Goal: Task Accomplishment & Management: Complete application form

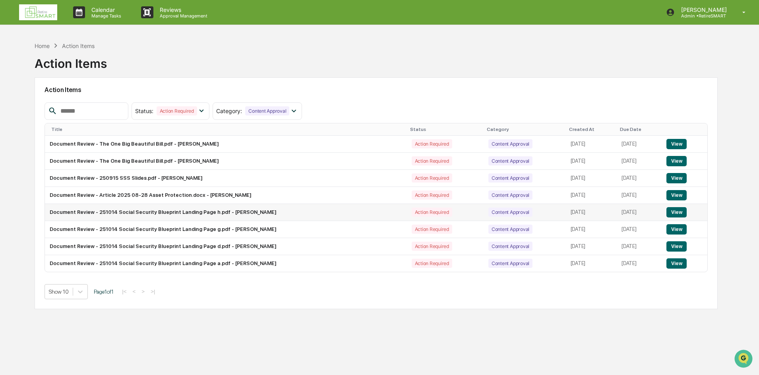
click at [684, 213] on button "View" at bounding box center [676, 212] width 20 height 10
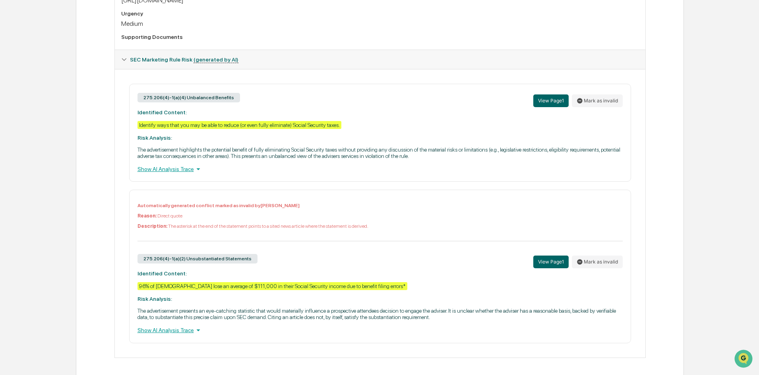
scroll to position [283, 0]
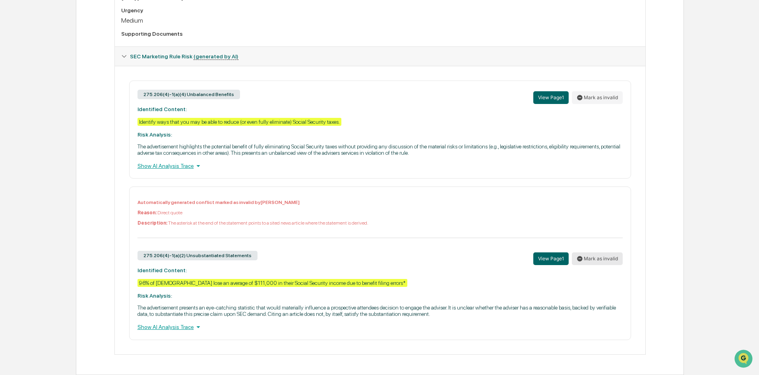
click at [601, 257] on button "Mark as invalid" at bounding box center [597, 259] width 51 height 13
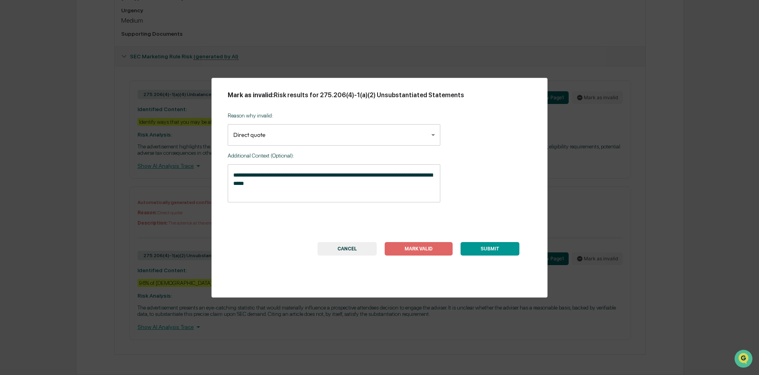
click at [354, 250] on button "CANCEL" at bounding box center [346, 249] width 59 height 14
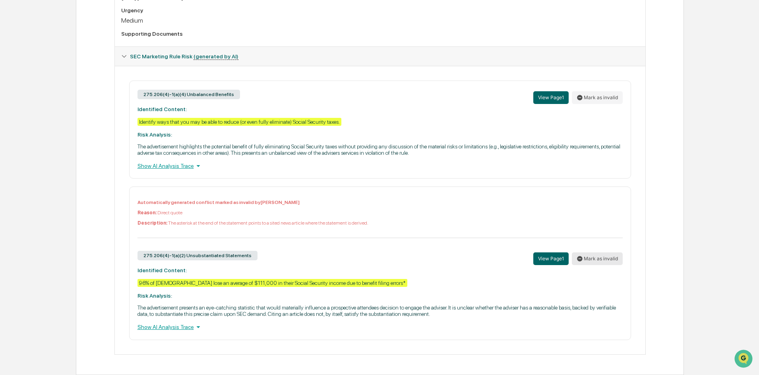
click at [589, 257] on button "Mark as invalid" at bounding box center [597, 259] width 51 height 13
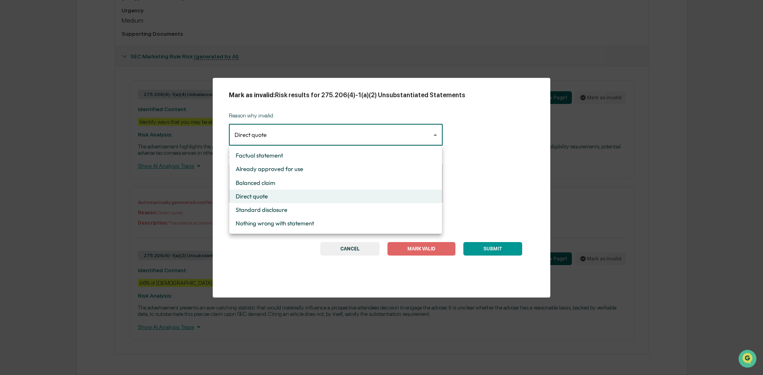
click at [349, 129] on body "Calendar Manage Tasks Reviews Approval Management Scott Arehart Admin • RetireS…" at bounding box center [381, 46] width 763 height 659
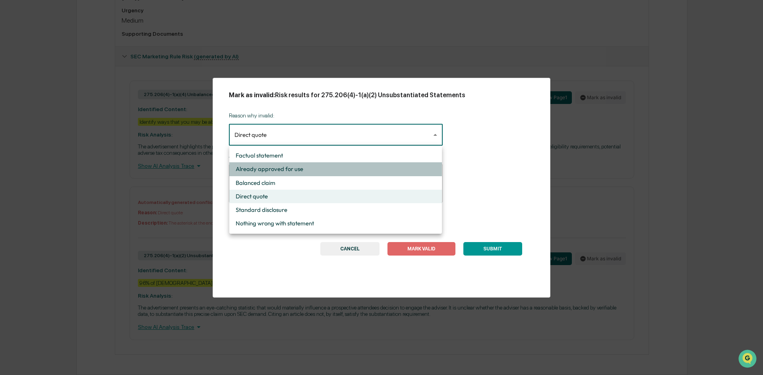
click at [339, 170] on li "Already approved for use" at bounding box center [335, 170] width 213 height 14
type input "**********"
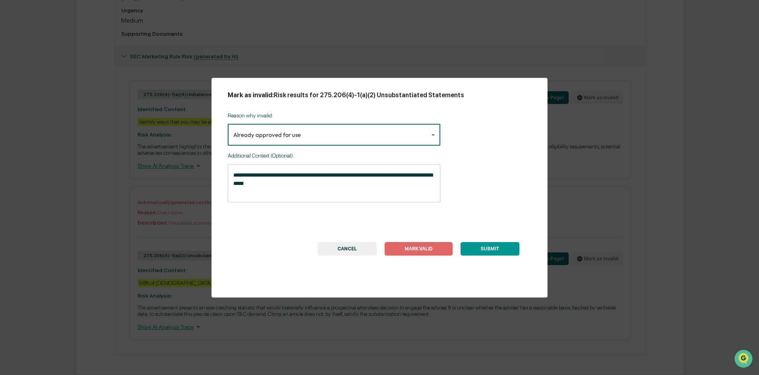
click at [501, 252] on button "SUBMIT" at bounding box center [489, 249] width 59 height 14
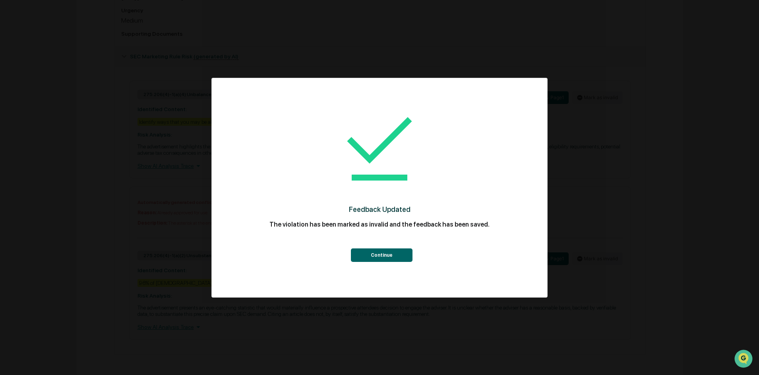
click at [393, 248] on div "Continue" at bounding box center [380, 248] width 304 height 29
click at [393, 253] on button "Continue" at bounding box center [382, 256] width 62 height 14
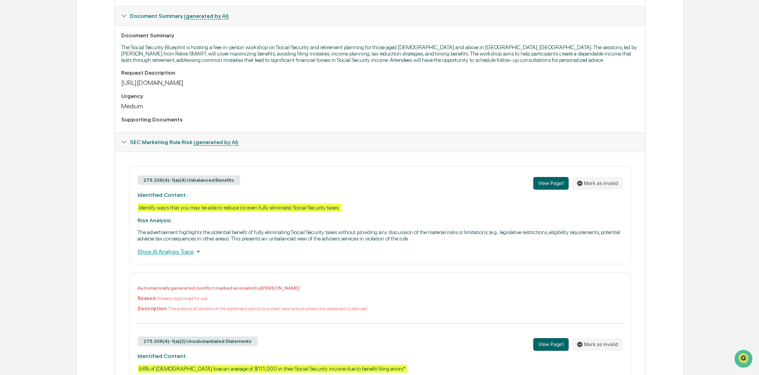
scroll to position [244, 0]
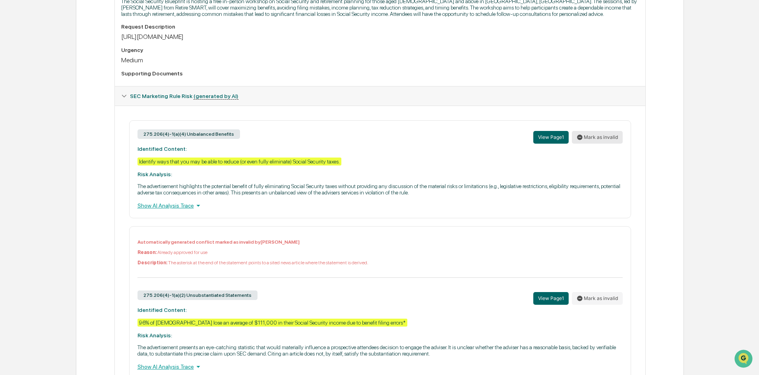
click at [596, 136] on button "Mark as invalid" at bounding box center [597, 137] width 51 height 13
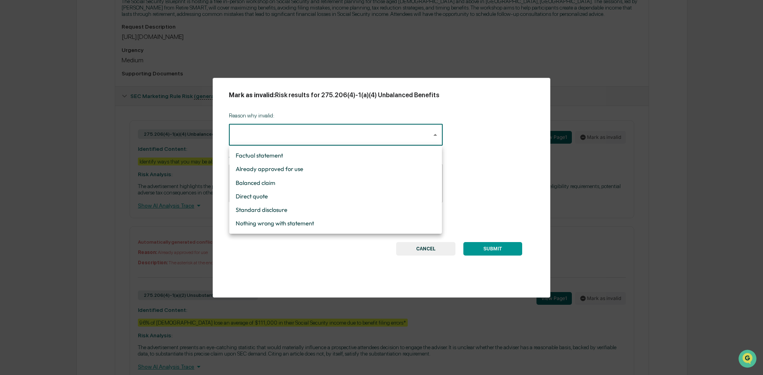
click at [417, 137] on body "Calendar Manage Tasks Reviews Approval Management Scott Arehart Admin • RetireS…" at bounding box center [381, 85] width 763 height 659
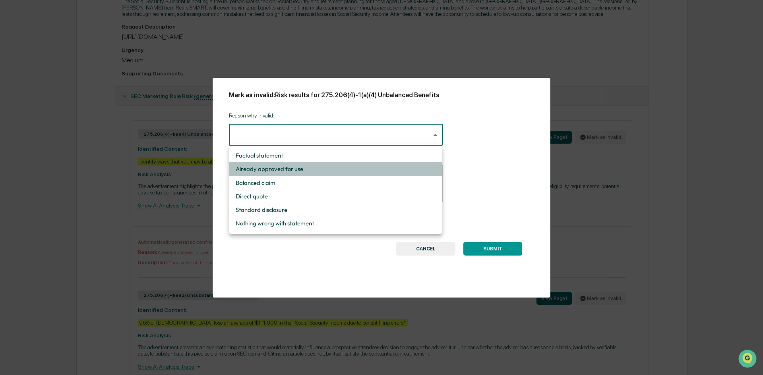
click at [378, 172] on li "Already approved for use" at bounding box center [335, 170] width 213 height 14
type input "**********"
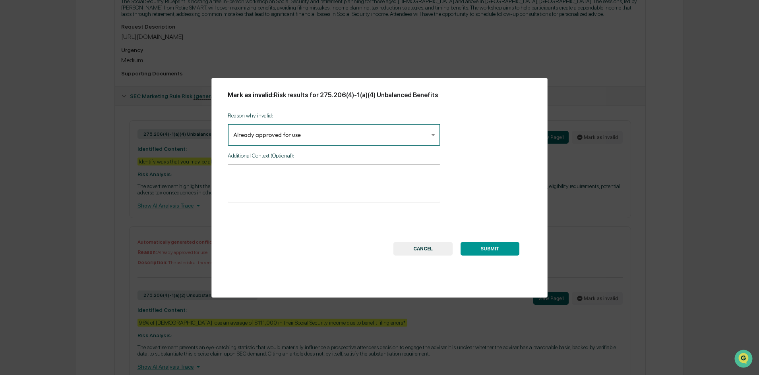
click at [488, 248] on button "SUBMIT" at bounding box center [489, 249] width 59 height 14
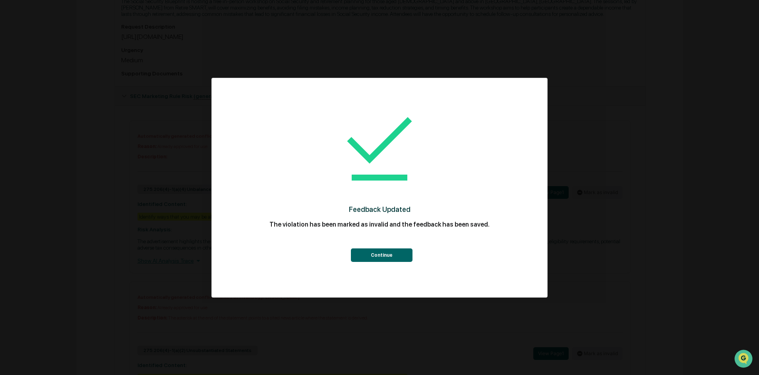
click at [375, 254] on button "Continue" at bounding box center [382, 256] width 62 height 14
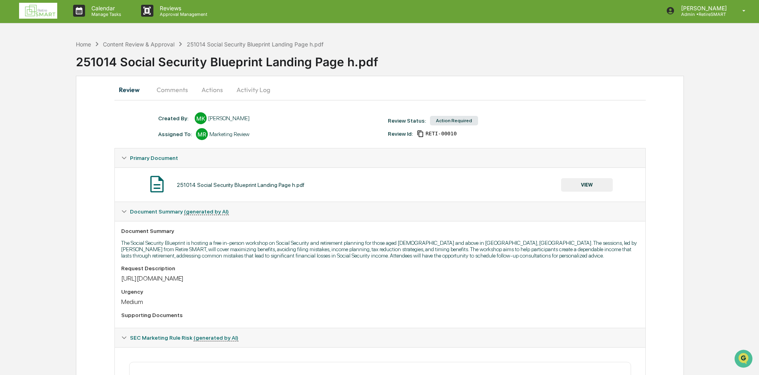
scroll to position [0, 0]
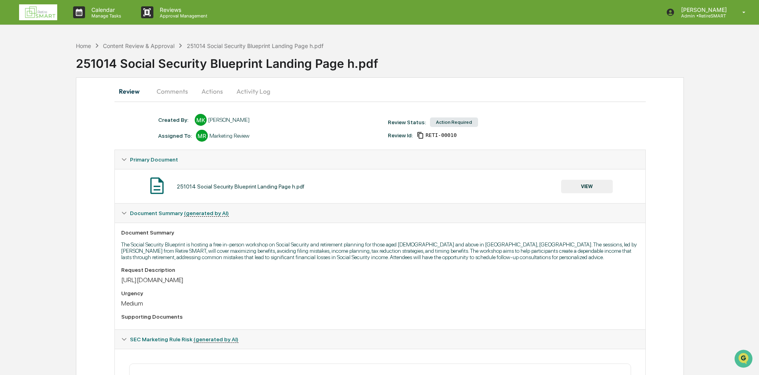
click at [203, 91] on button "Actions" at bounding box center [212, 91] width 36 height 19
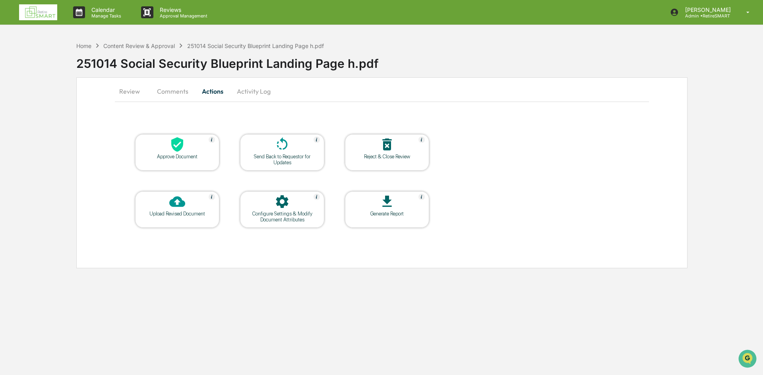
click at [197, 161] on div "Approve Document" at bounding box center [177, 152] width 84 height 37
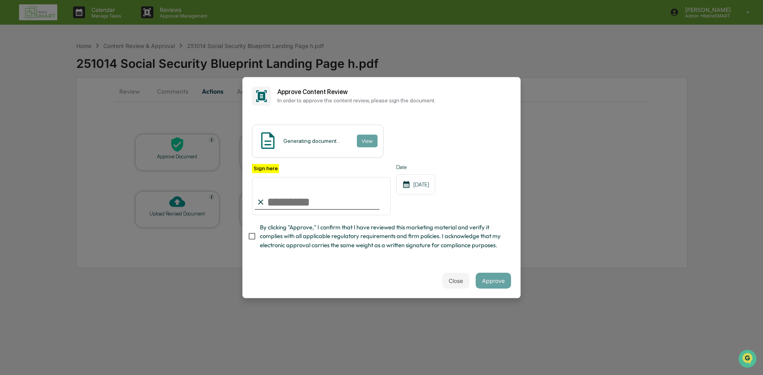
click at [333, 203] on input "Sign here" at bounding box center [321, 196] width 139 height 38
type input "**********"
click at [488, 283] on button "Approve" at bounding box center [493, 281] width 35 height 16
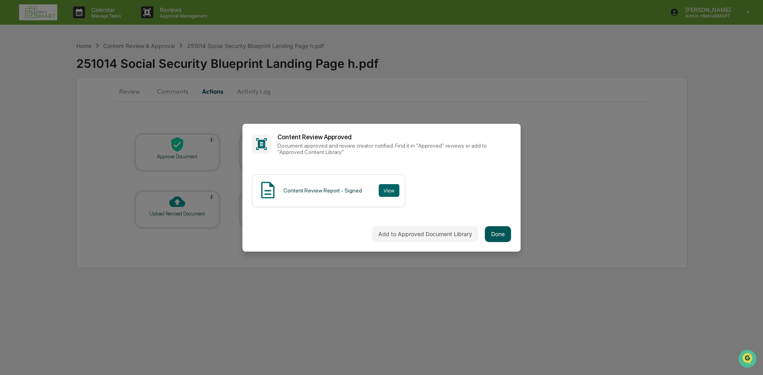
click at [503, 240] on button "Done" at bounding box center [498, 234] width 26 height 16
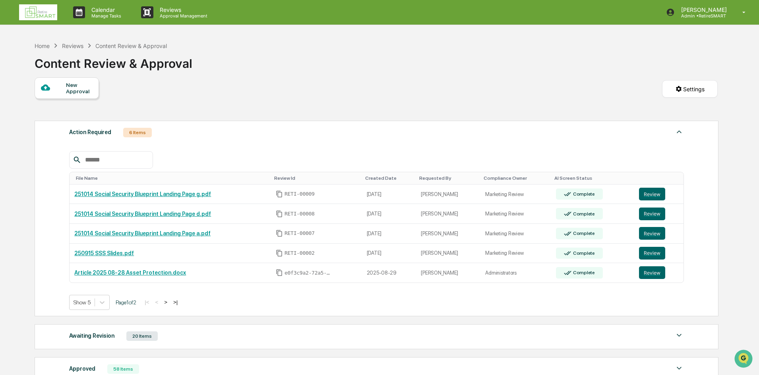
click at [34, 46] on div "Home Reviews Content Review & Approval Content Review & Approval New Approval S…" at bounding box center [376, 263] width 707 height 450
click at [39, 49] on div "Home Reviews Content Review & Approval" at bounding box center [101, 45] width 132 height 9
click at [39, 48] on div "Home" at bounding box center [42, 46] width 15 height 7
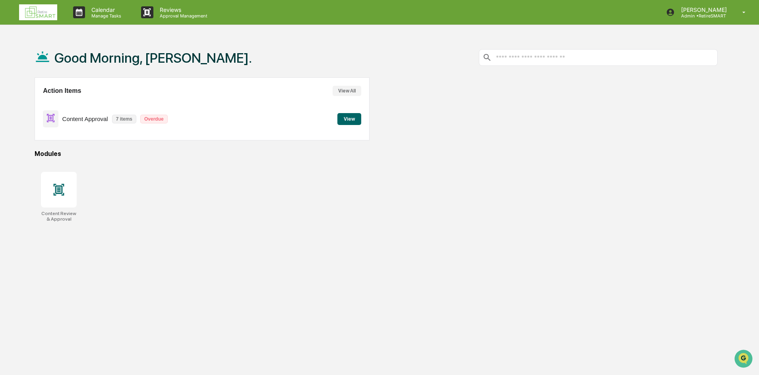
click at [356, 116] on button "View" at bounding box center [349, 119] width 24 height 12
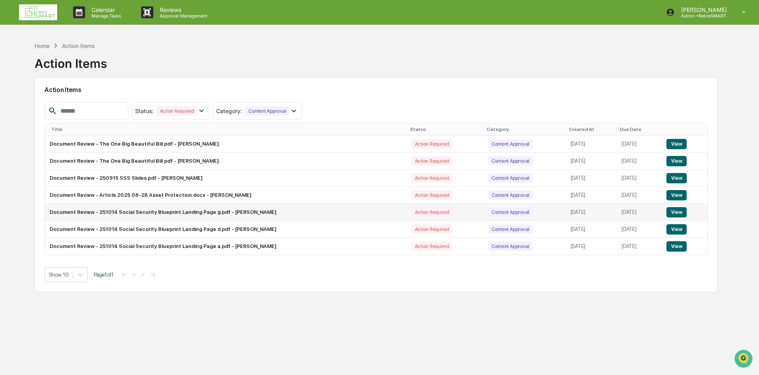
click at [677, 215] on button "View" at bounding box center [676, 212] width 20 height 10
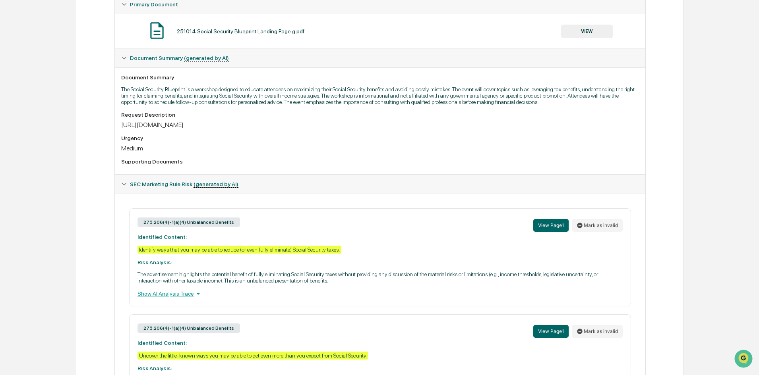
scroll to position [238, 0]
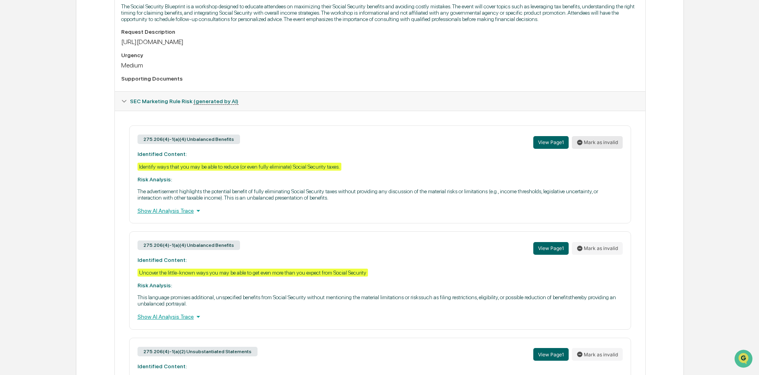
click at [607, 147] on button "Mark as invalid" at bounding box center [597, 142] width 51 height 13
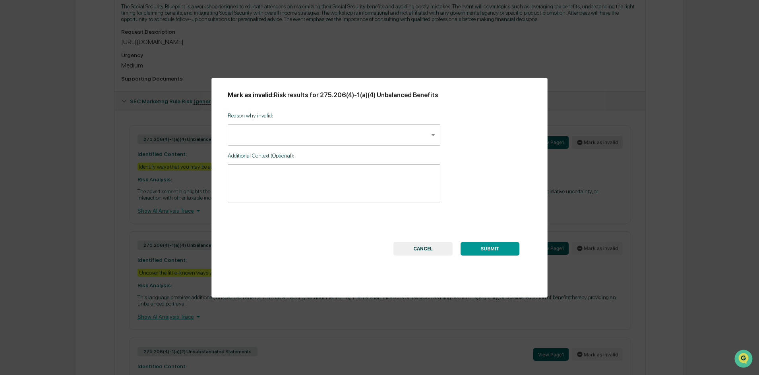
click at [606, 145] on div "Mark as invalid: Risk results for 275.206(4)-1(a)(4) Unbalanced Benefits Reason…" at bounding box center [379, 187] width 759 height 375
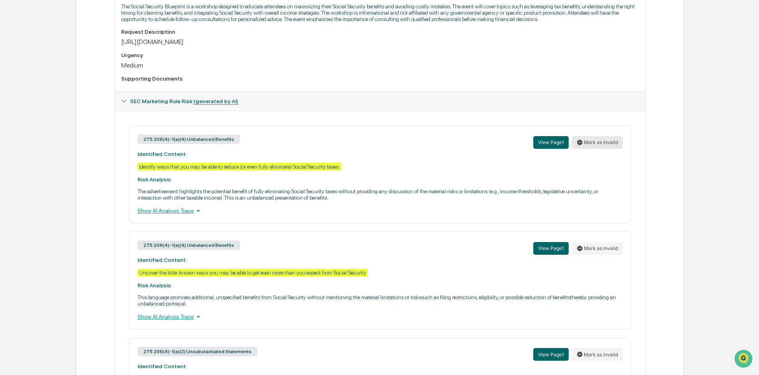
click at [604, 147] on button "Mark as invalid" at bounding box center [597, 142] width 51 height 13
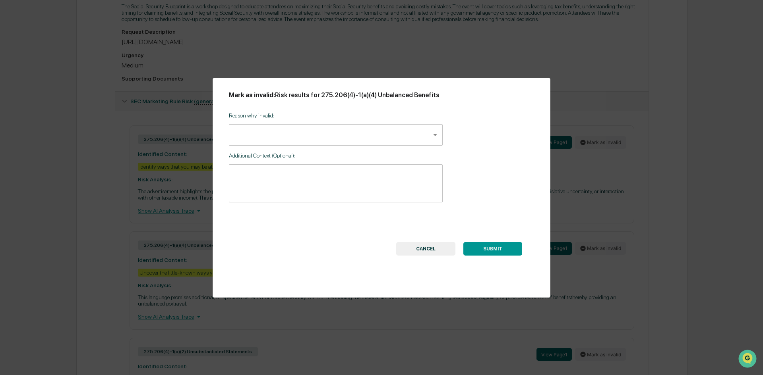
click at [405, 145] on body "Calendar Manage Tasks Reviews Approval Management Scott Arehart Admin • RetireS…" at bounding box center [381, 170] width 763 height 816
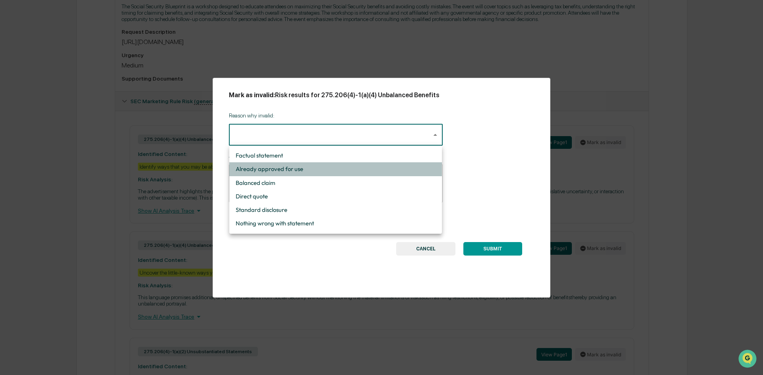
click at [362, 170] on li "Already approved for use" at bounding box center [335, 170] width 213 height 14
type input "**********"
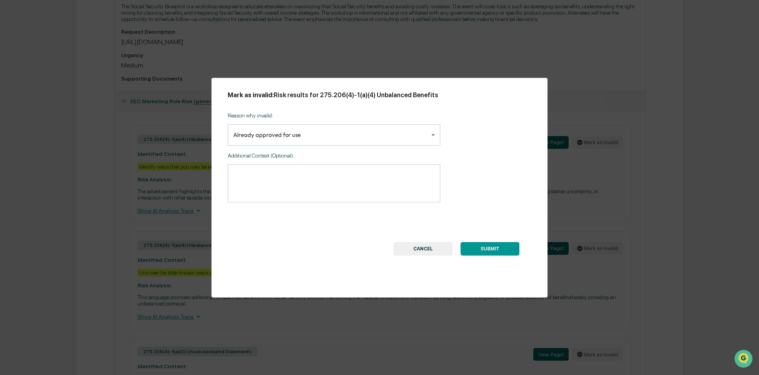
click at [493, 249] on button "SUBMIT" at bounding box center [489, 249] width 59 height 14
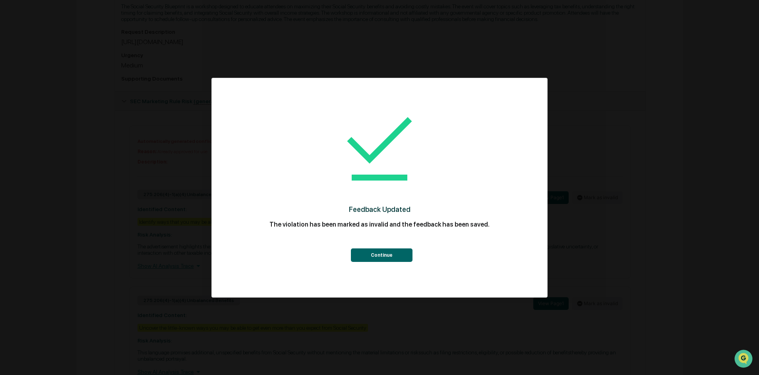
click at [392, 255] on button "Continue" at bounding box center [382, 256] width 62 height 14
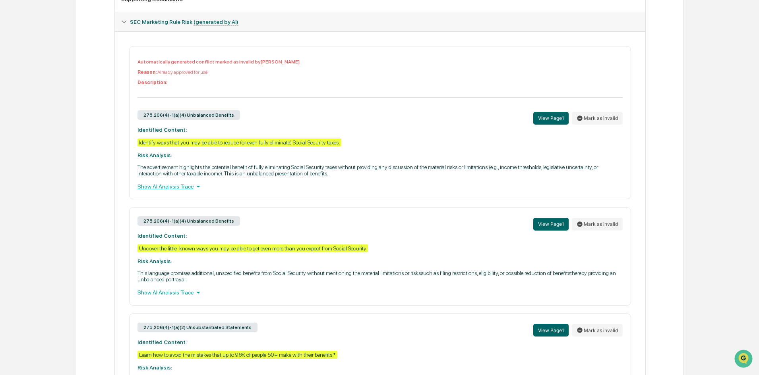
scroll to position [358, 0]
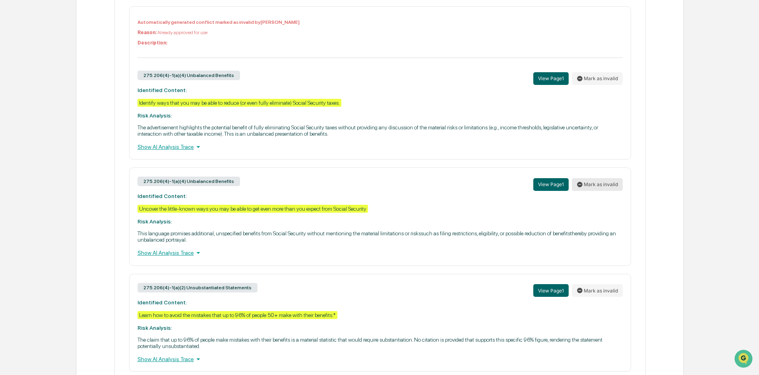
click at [602, 186] on button "Mark as invalid" at bounding box center [597, 184] width 51 height 13
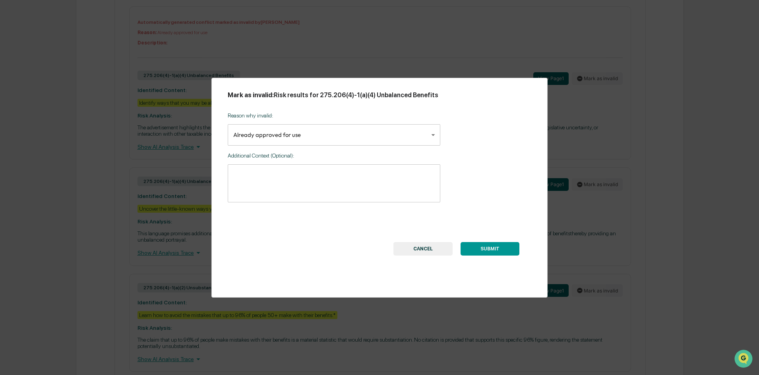
click at [487, 246] on button "SUBMIT" at bounding box center [489, 249] width 59 height 14
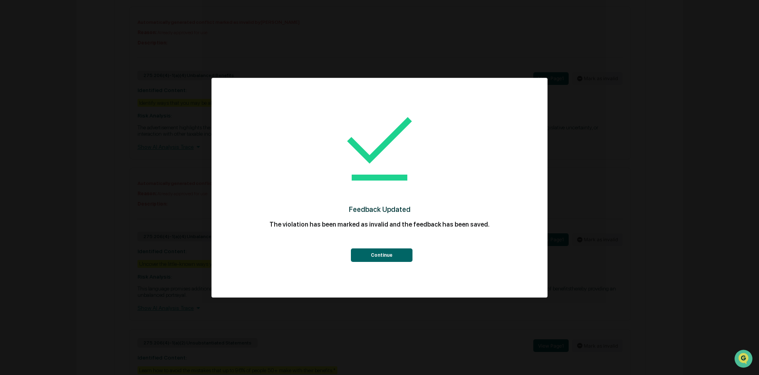
click at [356, 250] on button "Continue" at bounding box center [382, 256] width 62 height 14
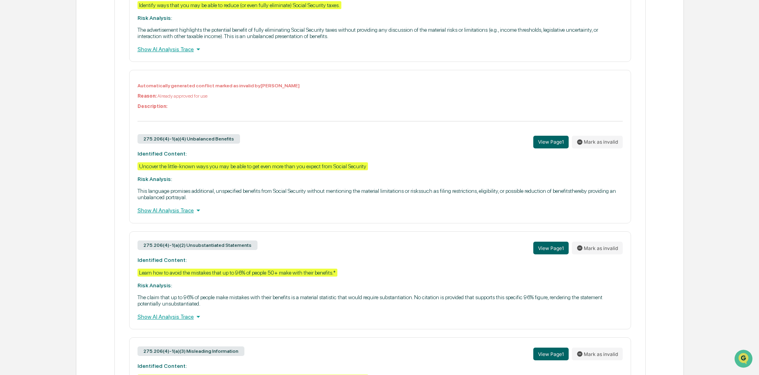
scroll to position [477, 0]
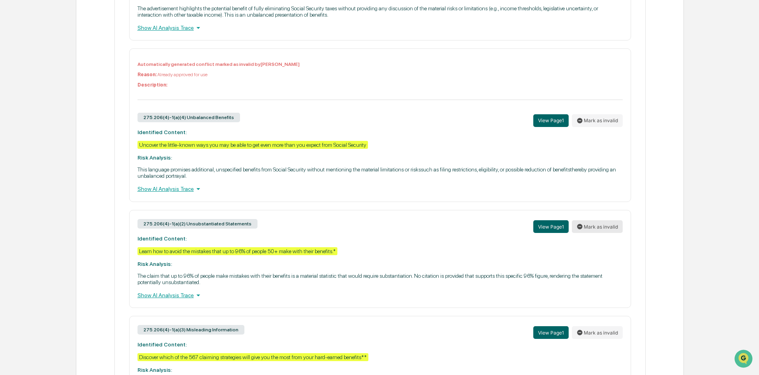
click at [592, 230] on button "Mark as invalid" at bounding box center [597, 227] width 51 height 13
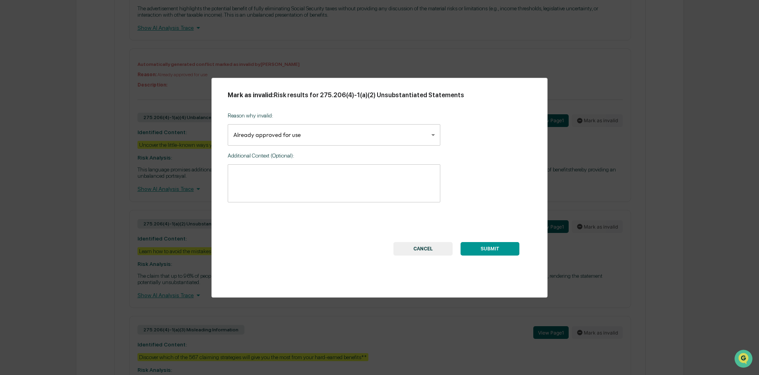
click at [485, 239] on div "SUBMIT CANCEL" at bounding box center [456, 233] width 150 height 45
click at [490, 249] on button "SUBMIT" at bounding box center [489, 249] width 59 height 14
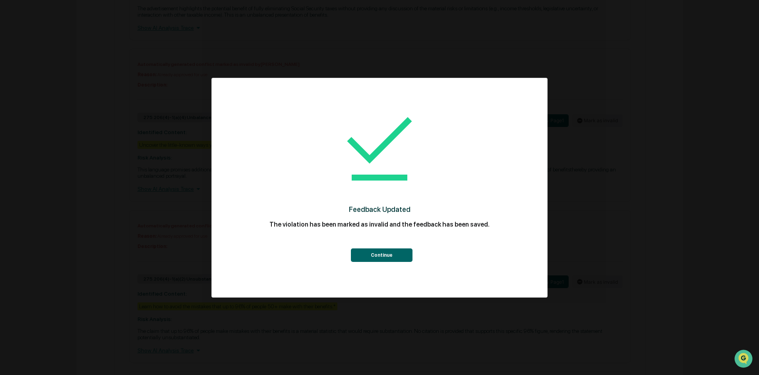
click at [384, 258] on button "Continue" at bounding box center [382, 256] width 62 height 14
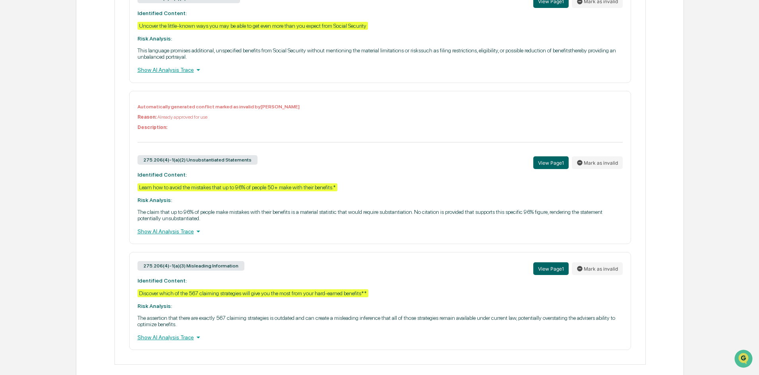
scroll to position [606, 0]
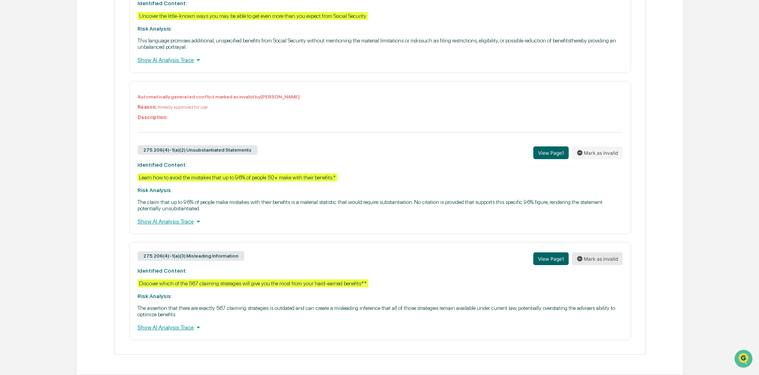
click at [594, 258] on button "Mark as invalid" at bounding box center [597, 259] width 51 height 13
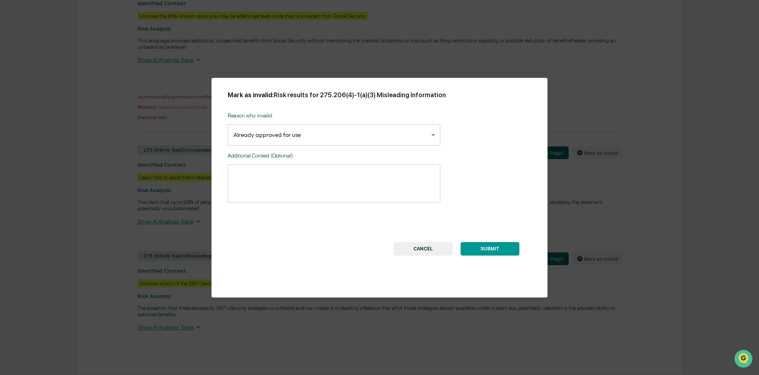
click at [491, 244] on button "SUBMIT" at bounding box center [489, 249] width 59 height 14
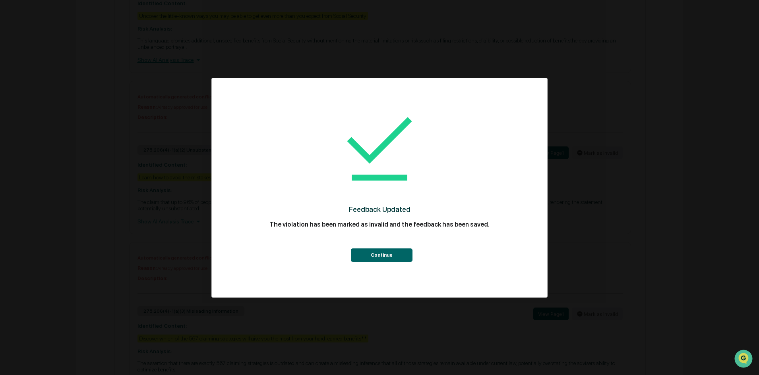
click at [384, 251] on button "Continue" at bounding box center [382, 256] width 62 height 14
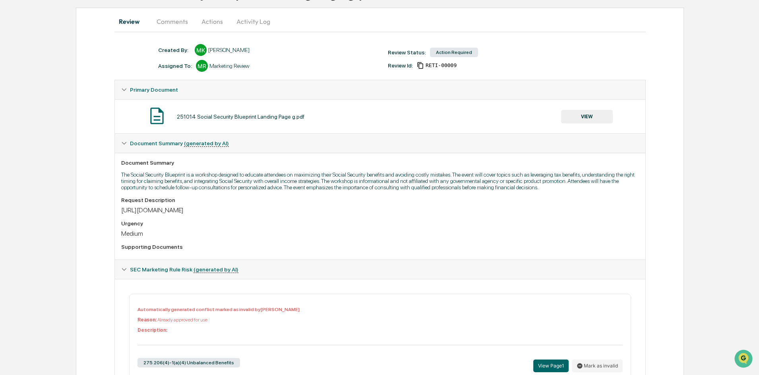
scroll to position [0, 0]
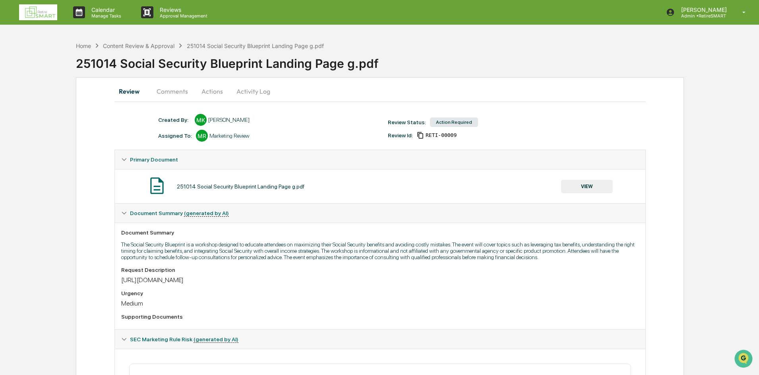
click at [215, 91] on button "Actions" at bounding box center [212, 91] width 36 height 19
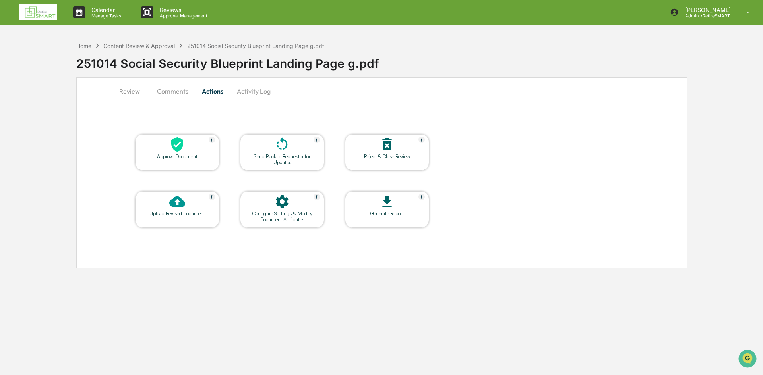
click at [177, 145] on icon at bounding box center [177, 144] width 12 height 15
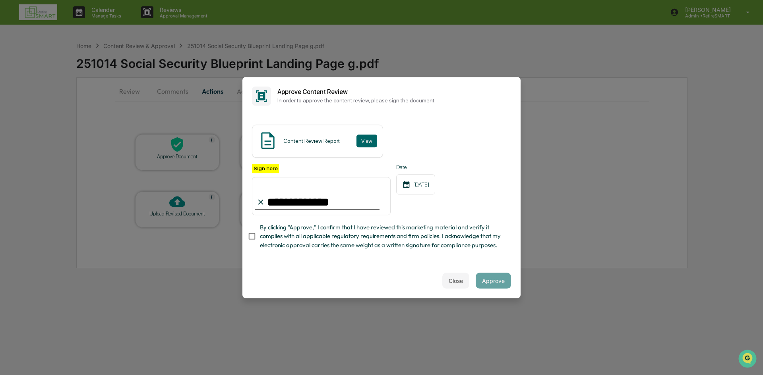
type input "**********"
click at [490, 277] on button "Approve" at bounding box center [493, 281] width 35 height 16
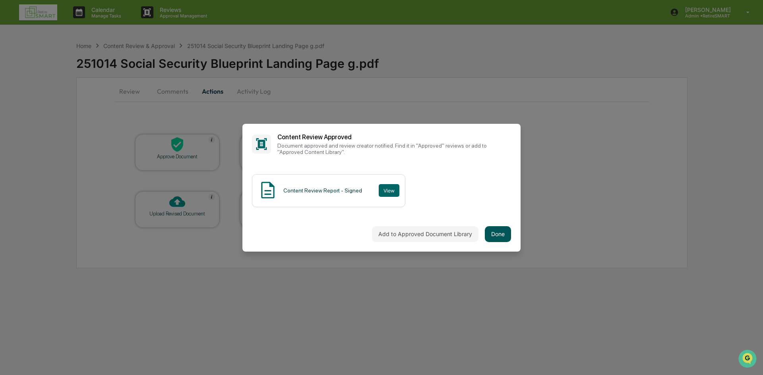
click at [501, 235] on button "Done" at bounding box center [498, 234] width 26 height 16
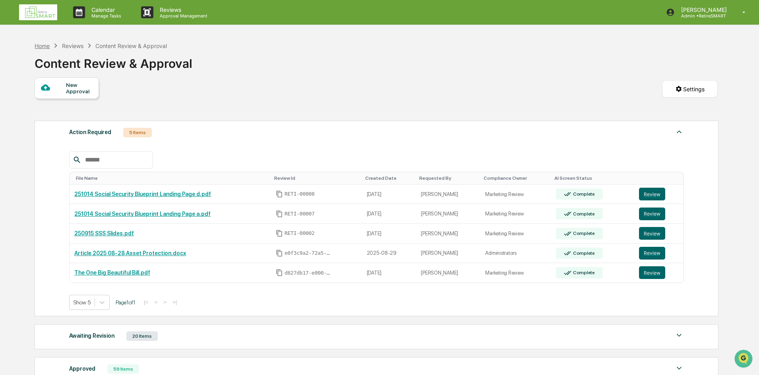
click at [46, 47] on div "Home" at bounding box center [42, 46] width 15 height 7
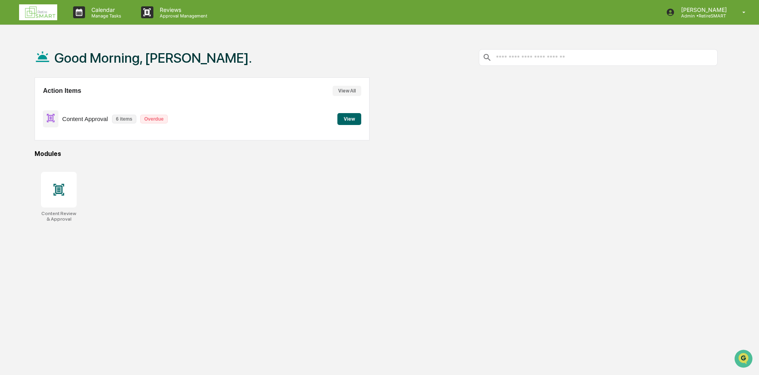
click at [351, 122] on button "View" at bounding box center [349, 119] width 24 height 12
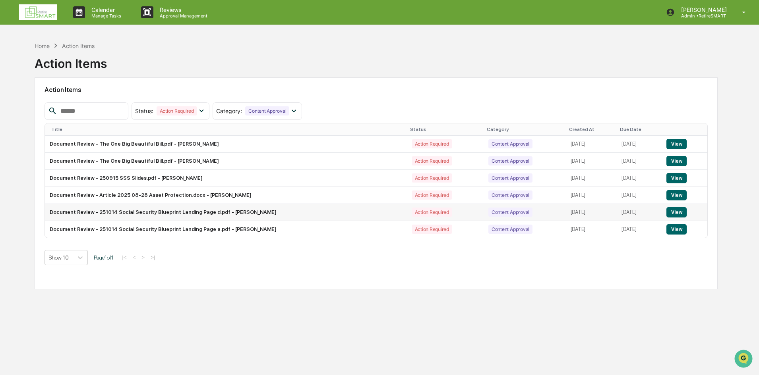
click at [677, 214] on button "View" at bounding box center [676, 212] width 20 height 10
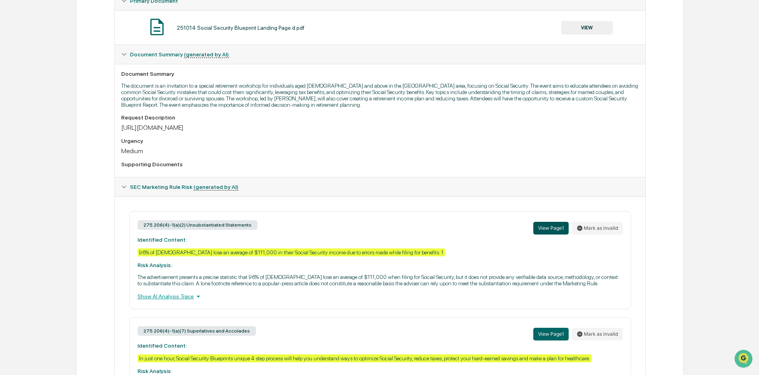
scroll to position [234, 0]
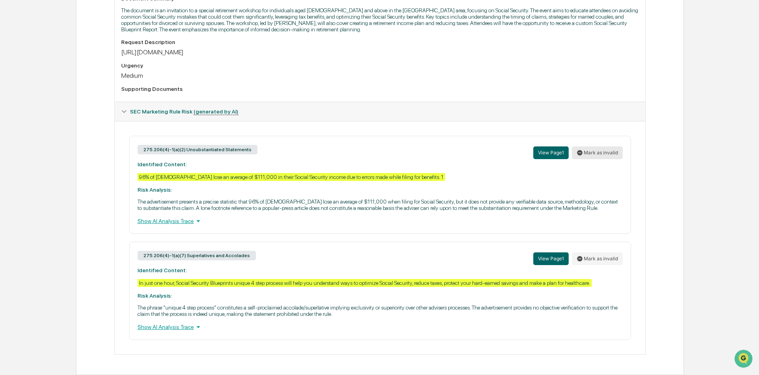
click at [604, 153] on button "Mark as invalid" at bounding box center [597, 153] width 51 height 13
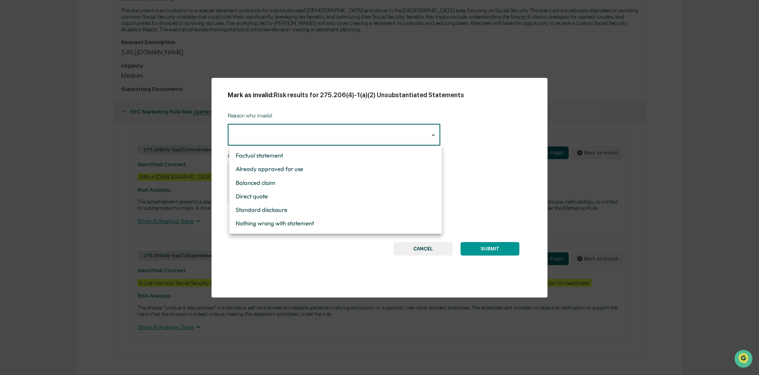
click at [347, 129] on body "Calendar Manage Tasks Reviews Approval Management Scott Arehart Admin • RetireS…" at bounding box center [379, 71] width 759 height 610
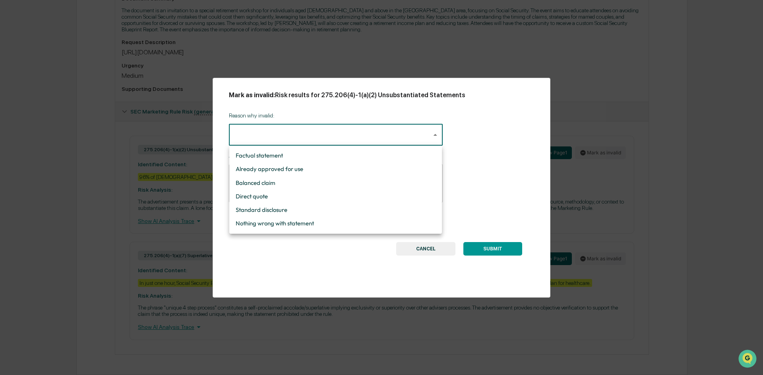
click at [315, 170] on li "Already approved for use" at bounding box center [335, 170] width 213 height 14
type input "**********"
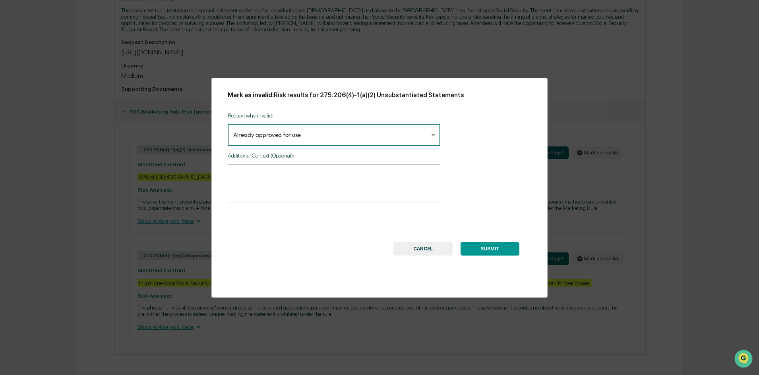
drag, startPoint x: 497, startPoint y: 250, endPoint x: 606, endPoint y: 251, distance: 108.5
click at [498, 250] on button "SUBMIT" at bounding box center [489, 249] width 59 height 14
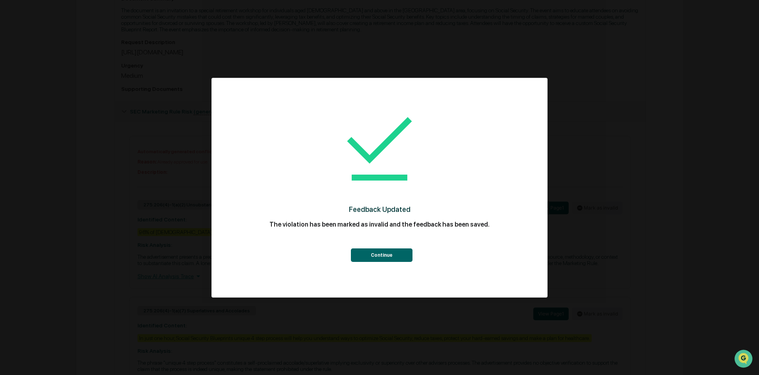
click at [390, 259] on button "Continue" at bounding box center [382, 256] width 62 height 14
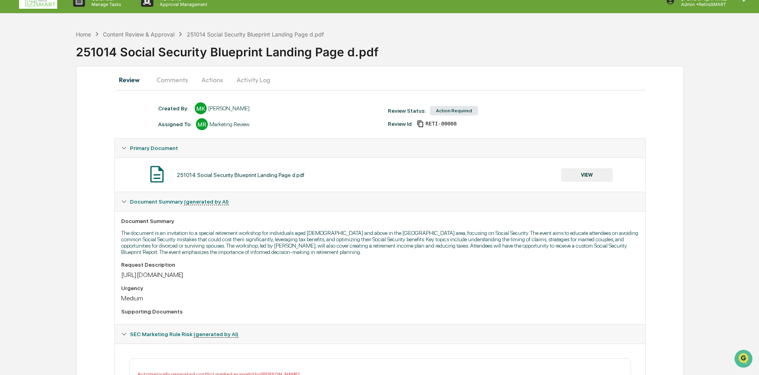
scroll to position [0, 0]
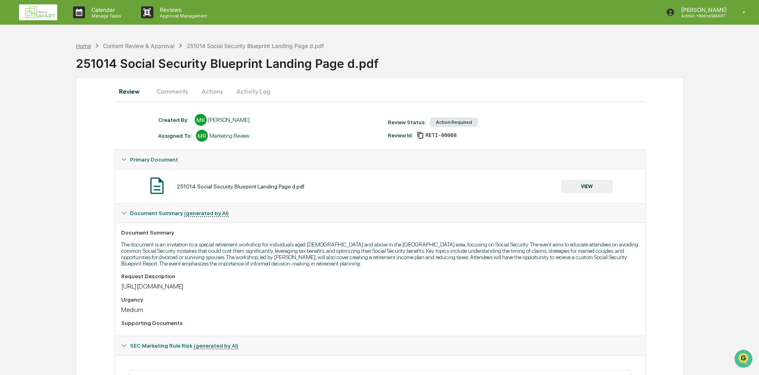
click at [84, 46] on div "Home" at bounding box center [83, 46] width 15 height 7
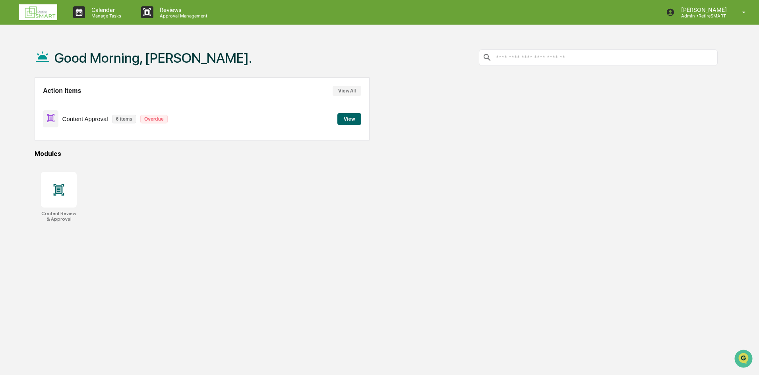
click at [350, 117] on button "View" at bounding box center [349, 119] width 24 height 12
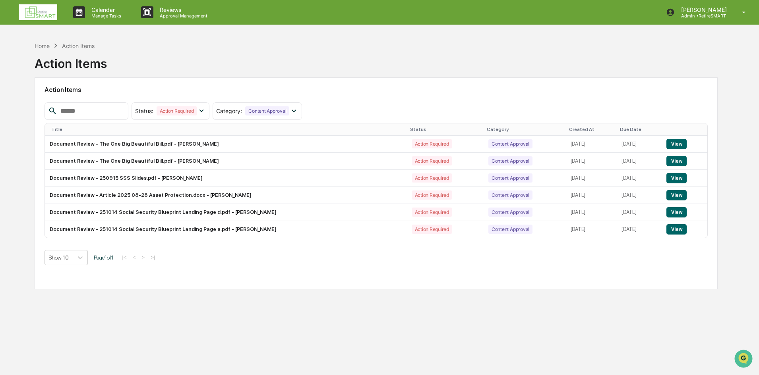
scroll to position [38, 0]
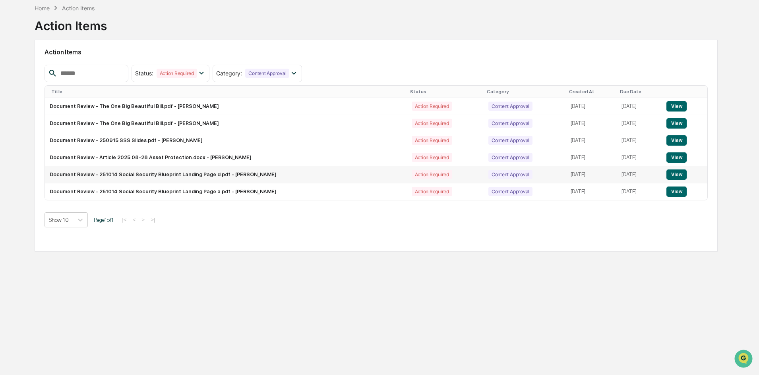
click at [675, 175] on button "View" at bounding box center [676, 175] width 20 height 10
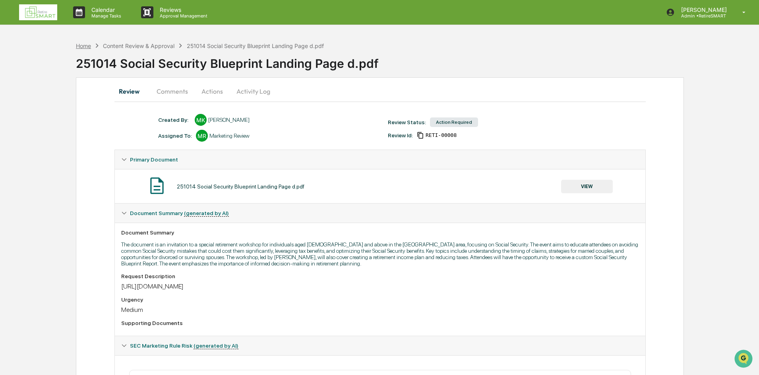
click at [78, 43] on div "Home" at bounding box center [83, 46] width 15 height 7
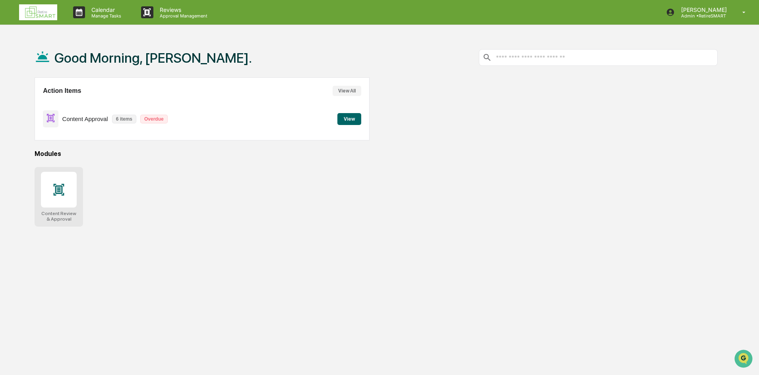
click at [62, 201] on div at bounding box center [59, 190] width 36 height 36
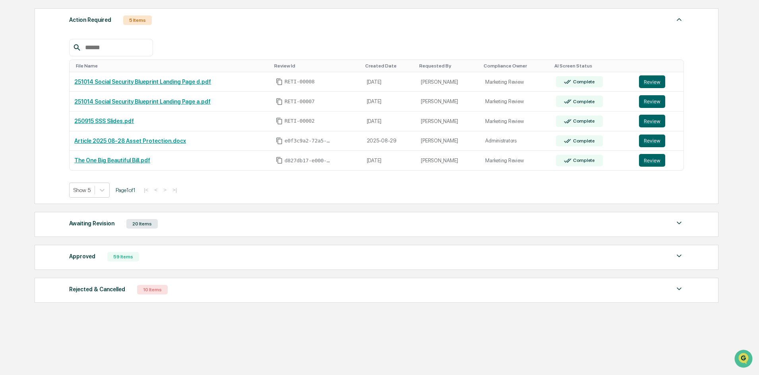
click at [80, 258] on div "Approved" at bounding box center [82, 257] width 26 height 10
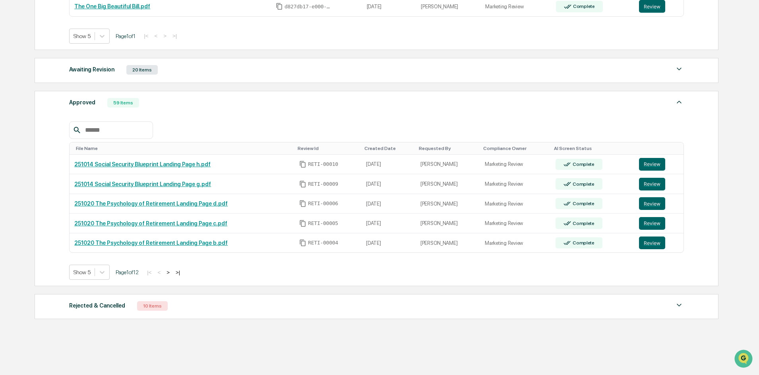
scroll to position [271, 0]
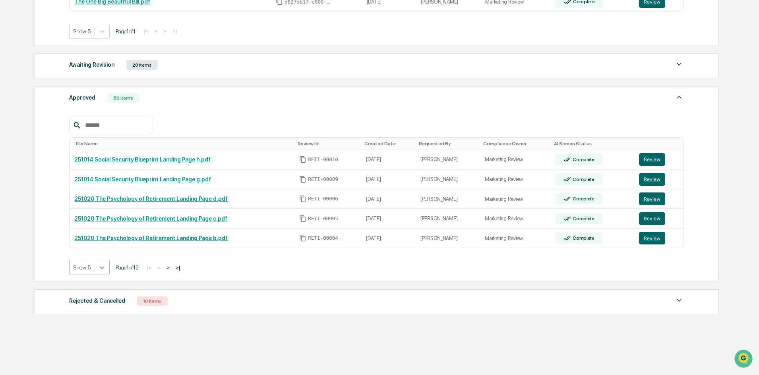
click at [104, 271] on icon at bounding box center [102, 268] width 8 height 8
click at [97, 333] on div "Show 100" at bounding box center [89, 337] width 41 height 13
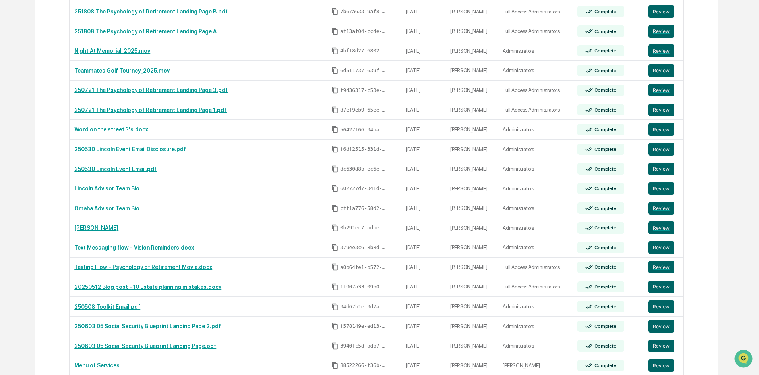
scroll to position [788, 0]
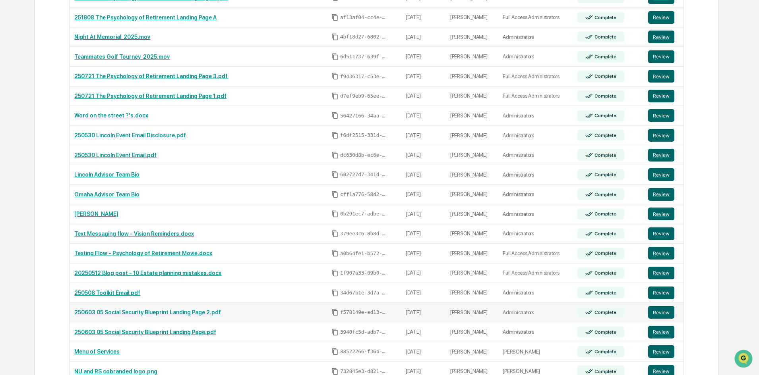
drag, startPoint x: 108, startPoint y: 312, endPoint x: 96, endPoint y: 313, distance: 11.5
drag, startPoint x: 96, startPoint y: 313, endPoint x: 660, endPoint y: 312, distance: 563.8
click at [660, 312] on button "Review" at bounding box center [661, 312] width 26 height 13
click at [666, 337] on button "Review" at bounding box center [661, 332] width 26 height 13
click at [654, 306] on button "Review" at bounding box center [661, 312] width 26 height 13
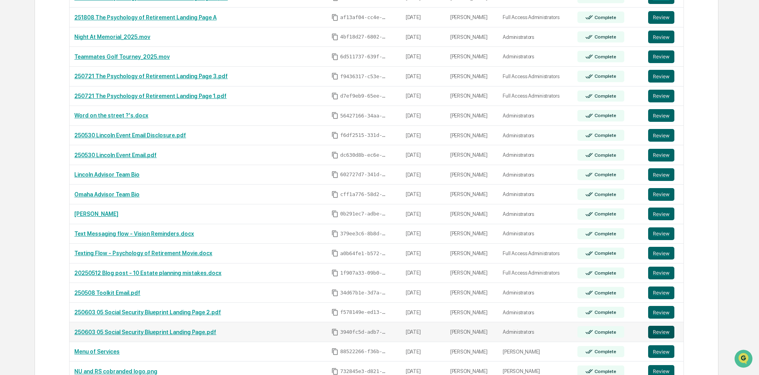
click at [660, 326] on button "Review" at bounding box center [661, 332] width 26 height 13
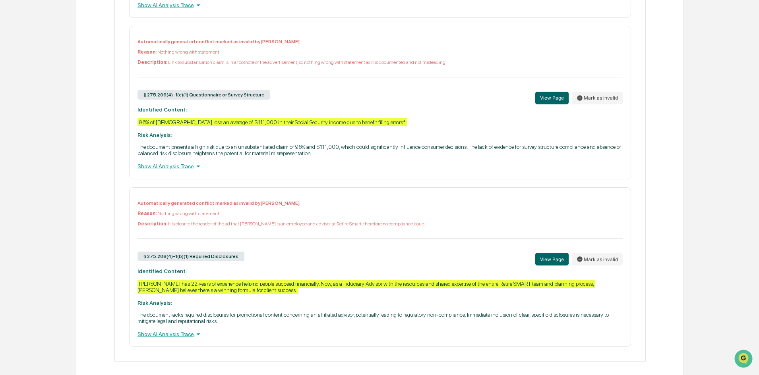
scroll to position [519, 0]
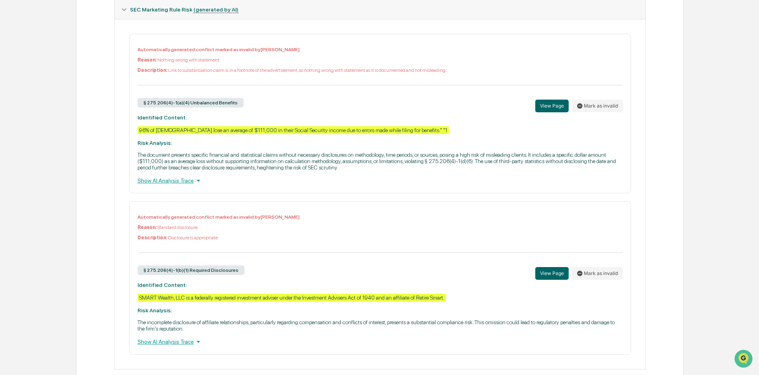
scroll to position [372, 0]
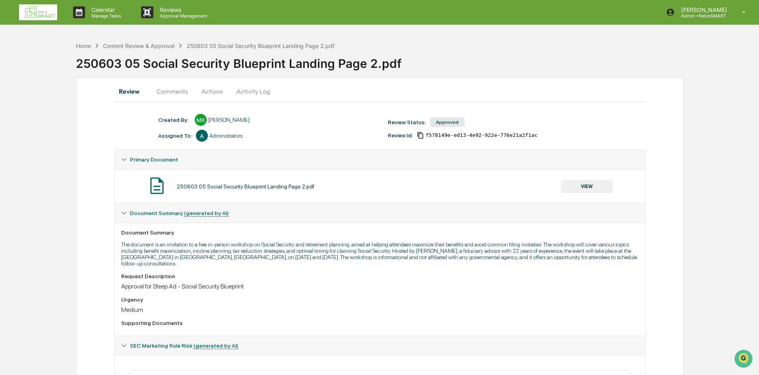
click at [579, 185] on button "VIEW" at bounding box center [587, 187] width 52 height 14
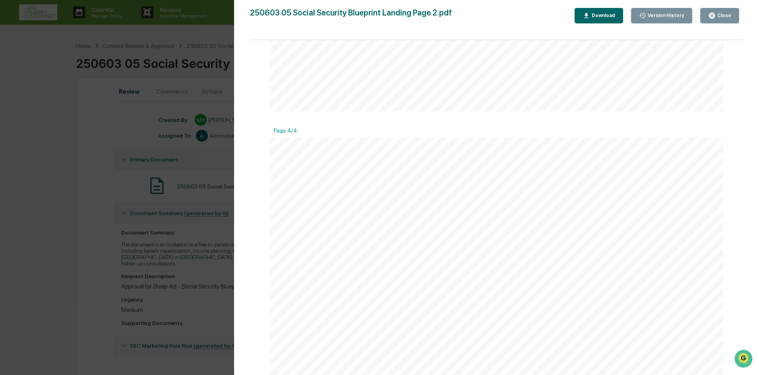
scroll to position [1712, 0]
click at [713, 15] on icon "button" at bounding box center [712, 16] width 6 height 6
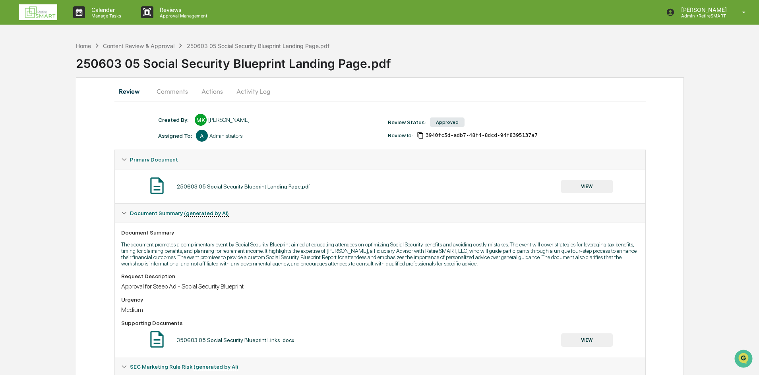
click at [573, 185] on button "VIEW" at bounding box center [587, 187] width 52 height 14
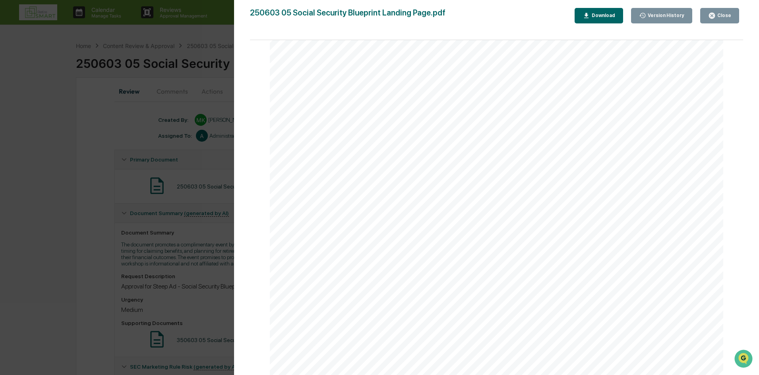
scroll to position [2026, 0]
click at [721, 14] on div "Close" at bounding box center [723, 16] width 15 height 6
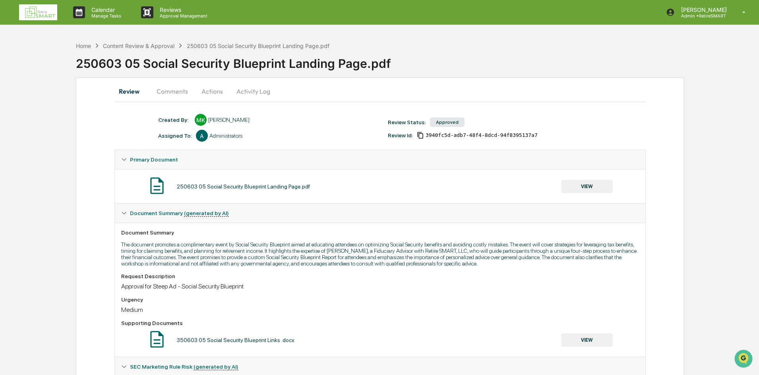
click at [83, 41] on div "Home Content Review & Approval 250603 05 Social Security Blueprint Landing Page…" at bounding box center [202, 45] width 253 height 9
click at [83, 44] on div "Home" at bounding box center [83, 46] width 15 height 7
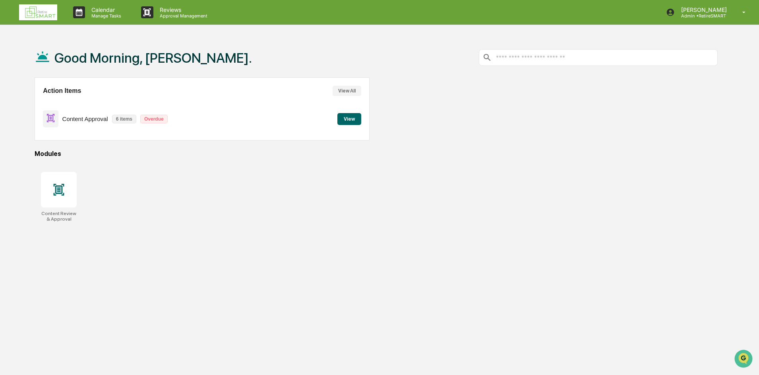
click at [348, 117] on button "View" at bounding box center [349, 119] width 24 height 12
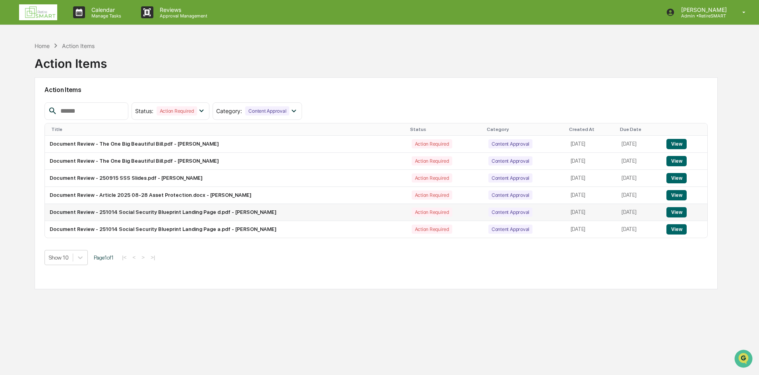
click at [673, 211] on button "View" at bounding box center [676, 212] width 20 height 10
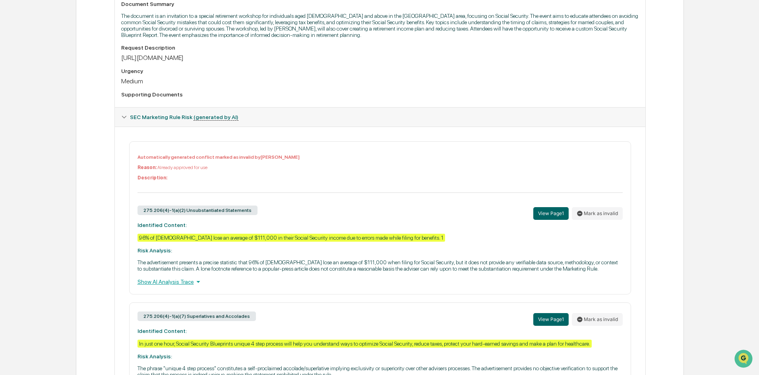
scroll to position [278, 0]
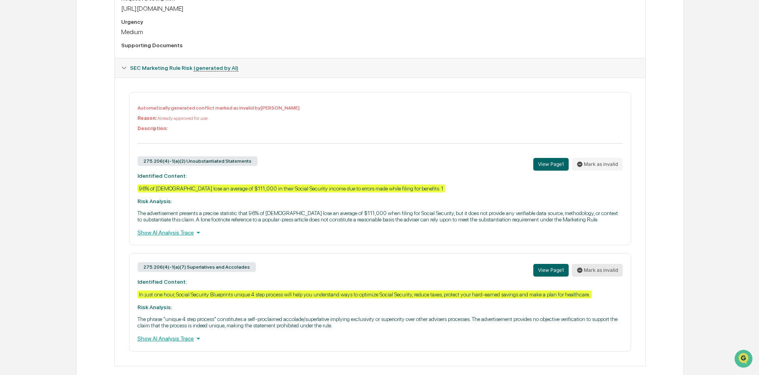
click at [602, 270] on button "Mark as invalid" at bounding box center [597, 270] width 51 height 13
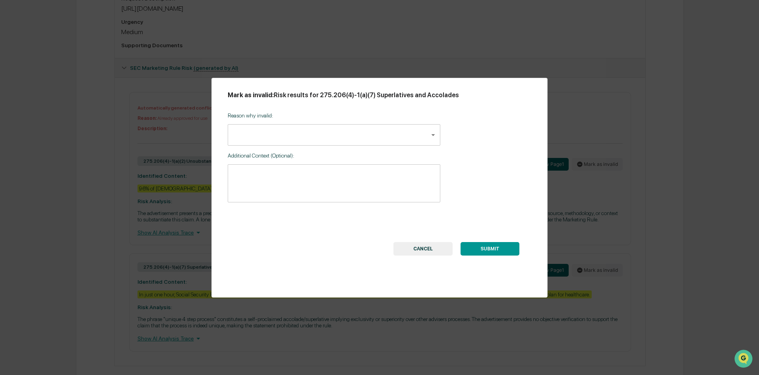
click at [385, 131] on body "Calendar Manage Tasks Reviews Approval Management [PERSON_NAME] Admin • RetireS…" at bounding box center [379, 54] width 759 height 665
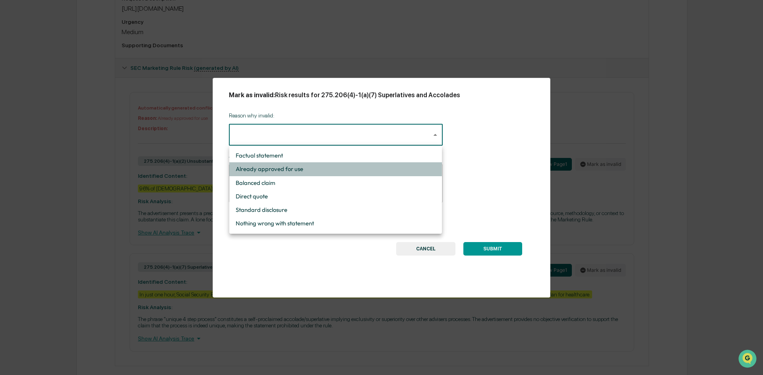
click at [357, 166] on li "Already approved for use" at bounding box center [335, 170] width 213 height 14
type input "**********"
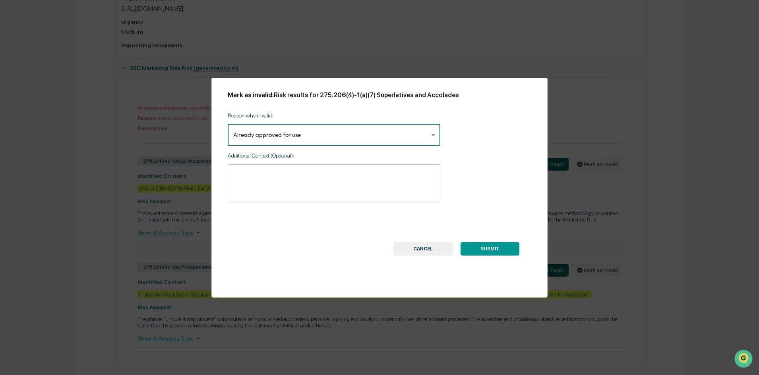
click at [491, 248] on button "SUBMIT" at bounding box center [489, 249] width 59 height 14
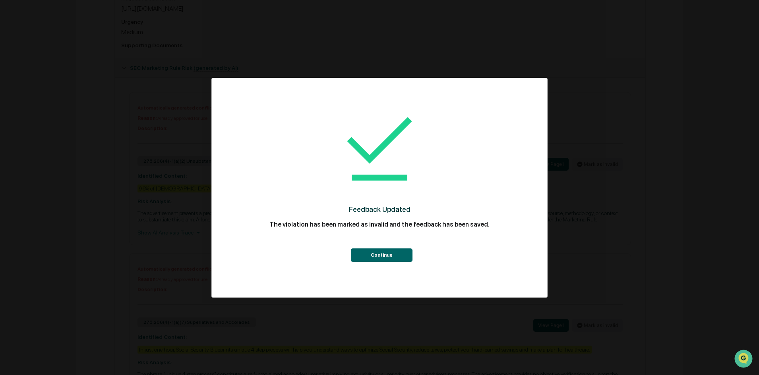
click at [388, 253] on button "Continue" at bounding box center [382, 256] width 62 height 14
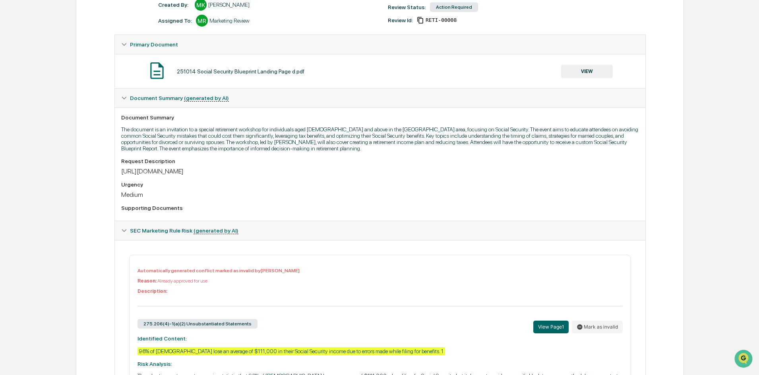
scroll to position [27, 0]
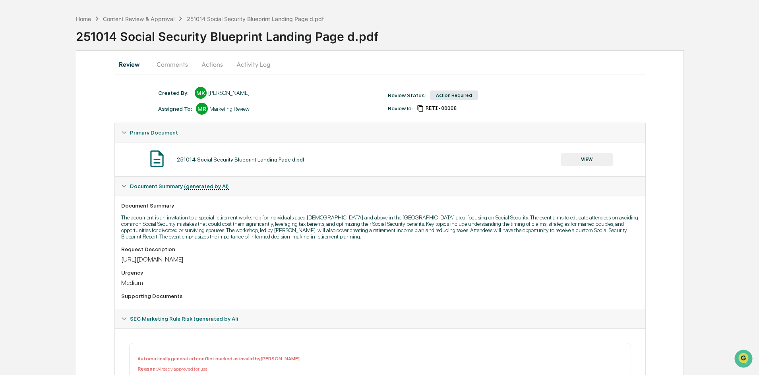
click at [208, 61] on button "Actions" at bounding box center [212, 64] width 36 height 19
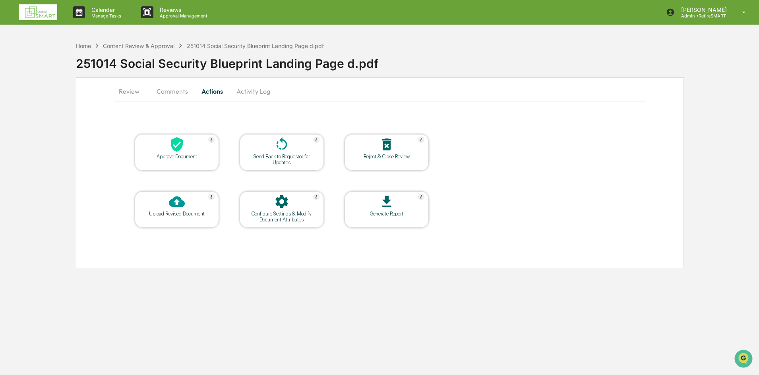
scroll to position [0, 0]
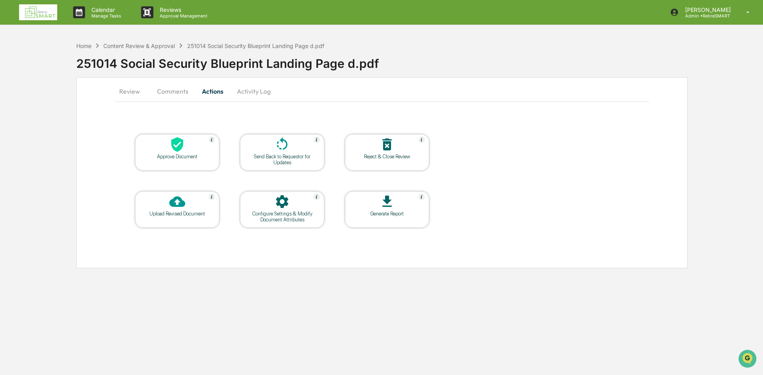
drag, startPoint x: 179, startPoint y: 146, endPoint x: 182, endPoint y: 149, distance: 4.2
click at [182, 149] on icon at bounding box center [177, 145] width 16 height 16
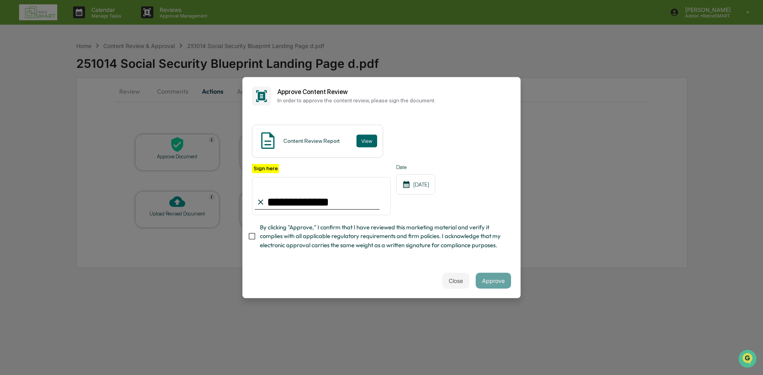
type input "**********"
click at [492, 281] on button "Approve" at bounding box center [493, 281] width 35 height 16
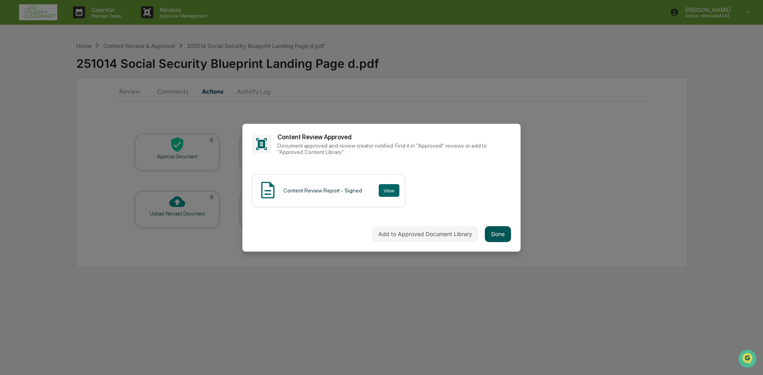
click at [505, 241] on button "Done" at bounding box center [498, 234] width 26 height 16
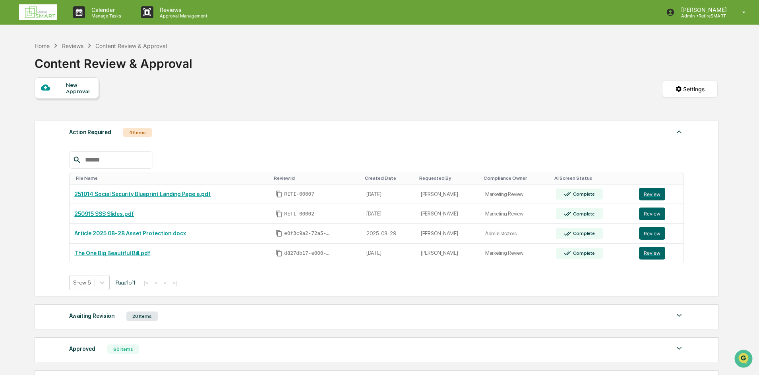
click at [42, 51] on div "Content Review & Approval" at bounding box center [114, 60] width 158 height 21
click at [45, 42] on div "Home Reviews Content Review & Approval" at bounding box center [101, 45] width 132 height 9
click at [45, 49] on div "Home Reviews Content Review & Approval" at bounding box center [101, 45] width 132 height 9
click at [39, 44] on div "Home" at bounding box center [42, 46] width 15 height 7
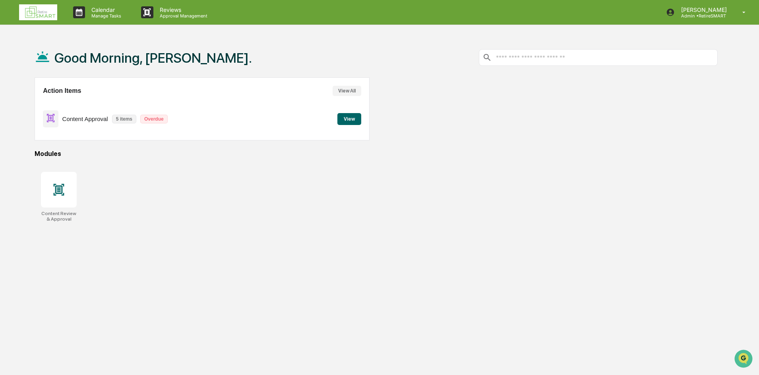
click at [342, 118] on button "View" at bounding box center [349, 119] width 24 height 12
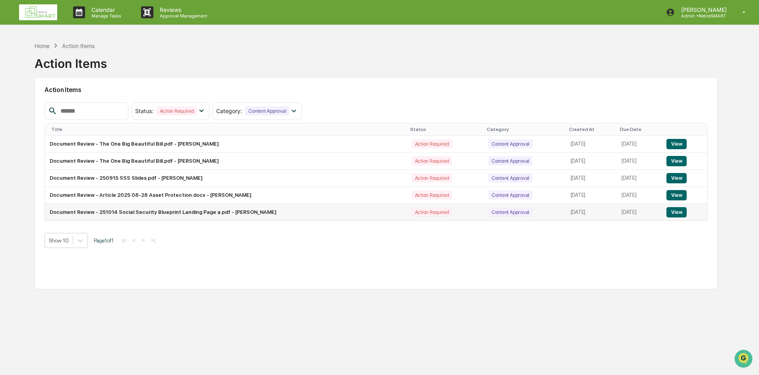
click at [675, 211] on button "View" at bounding box center [676, 212] width 20 height 10
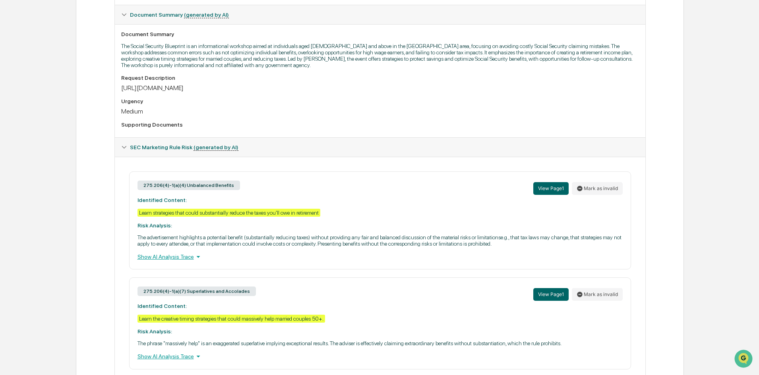
scroll to position [228, 0]
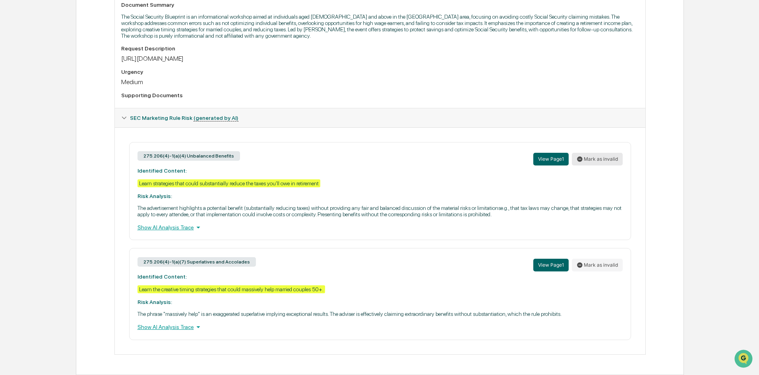
click at [596, 157] on button "Mark as invalid" at bounding box center [597, 159] width 51 height 13
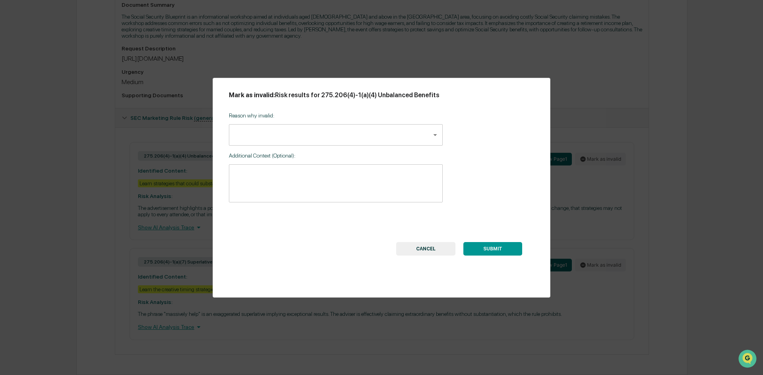
click at [352, 132] on body "Calendar Manage Tasks Reviews Approval Management [PERSON_NAME] Admin • RetireS…" at bounding box center [381, 74] width 763 height 604
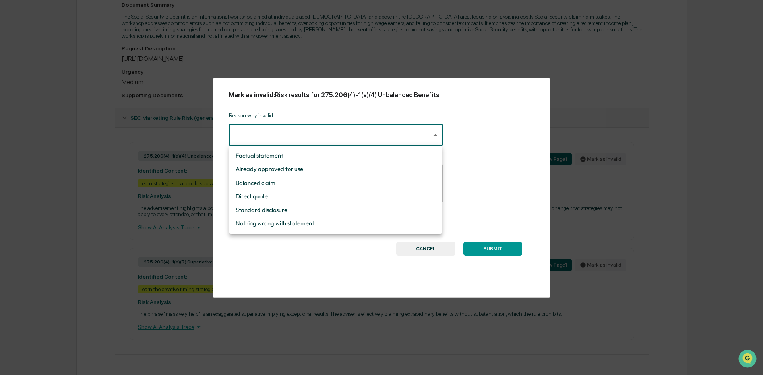
click at [308, 169] on li "Already approved for use" at bounding box center [335, 170] width 213 height 14
type input "**********"
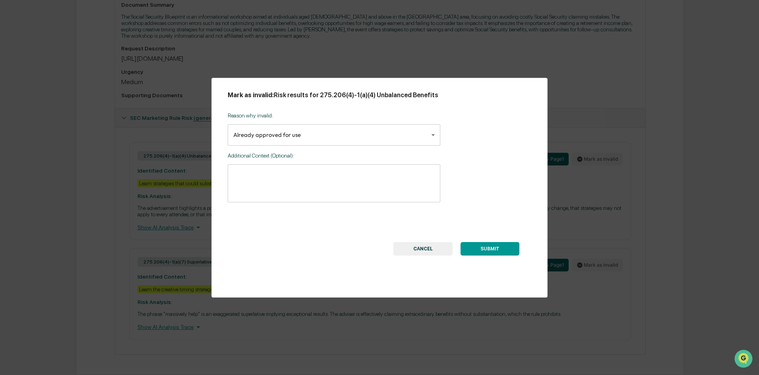
click at [500, 248] on button "SUBMIT" at bounding box center [489, 249] width 59 height 14
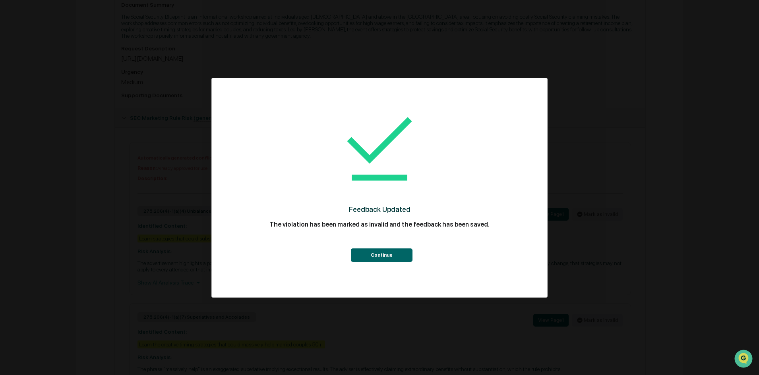
click at [393, 253] on button "Continue" at bounding box center [382, 256] width 62 height 14
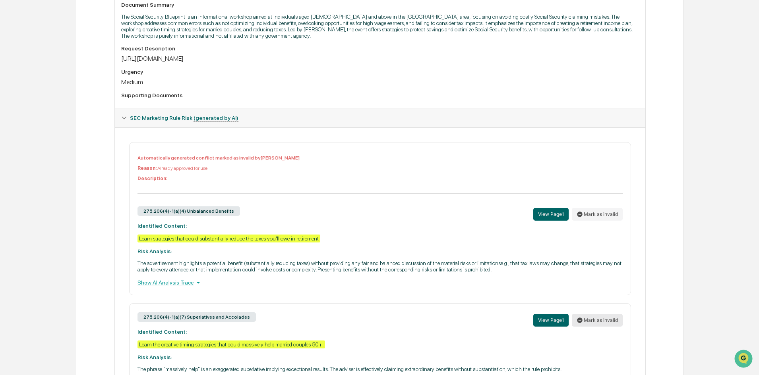
click at [602, 320] on button "Mark as invalid" at bounding box center [597, 320] width 51 height 13
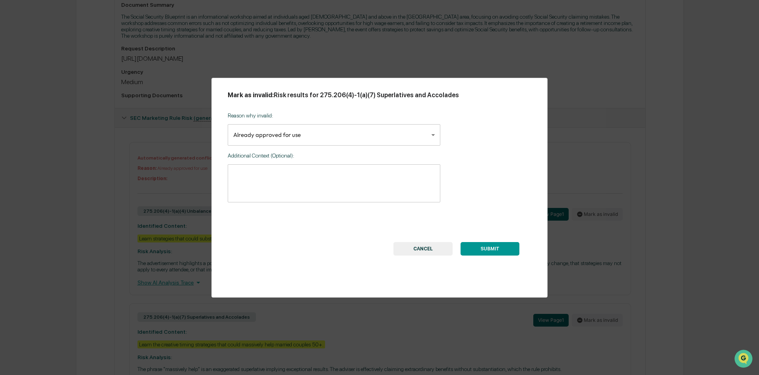
click at [491, 253] on button "SUBMIT" at bounding box center [489, 249] width 59 height 14
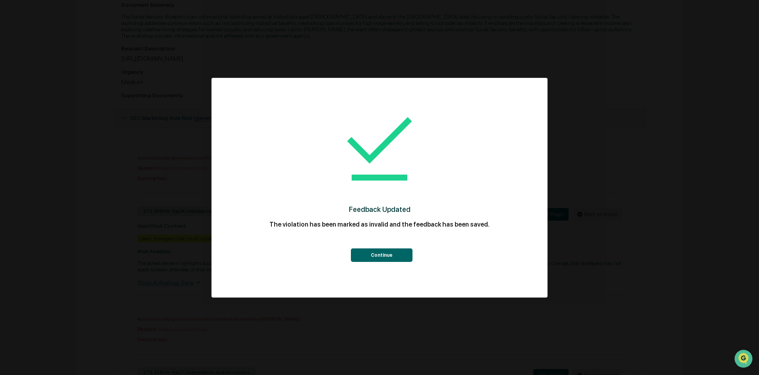
click at [382, 254] on button "Continue" at bounding box center [382, 256] width 62 height 14
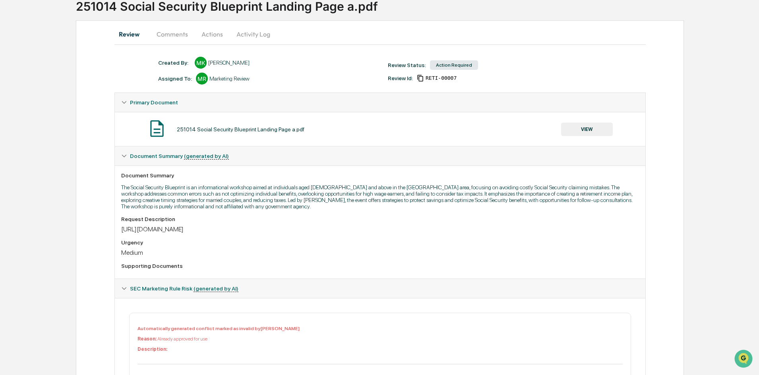
scroll to position [0, 0]
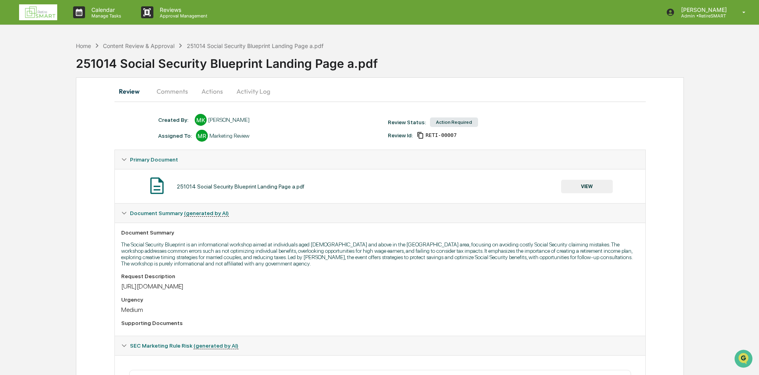
click at [207, 91] on button "Actions" at bounding box center [212, 91] width 36 height 19
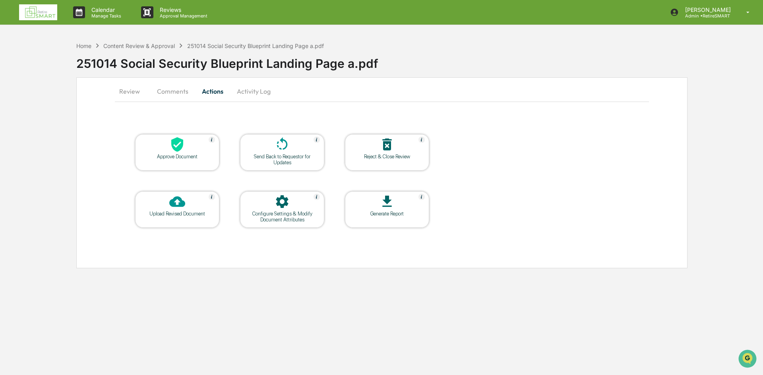
click at [172, 152] on icon at bounding box center [177, 145] width 16 height 16
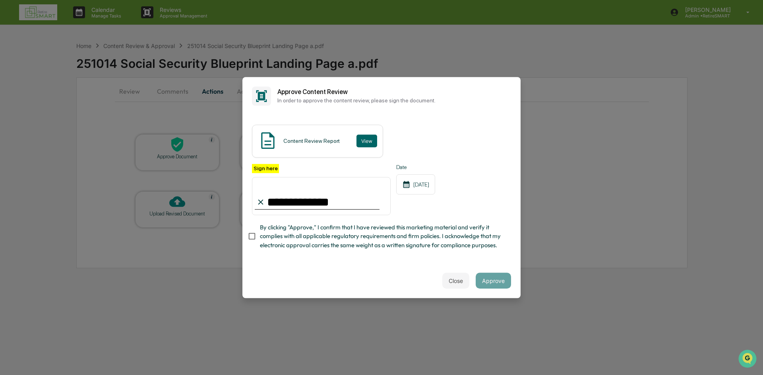
type input "**********"
click at [486, 278] on button "Approve" at bounding box center [493, 281] width 35 height 16
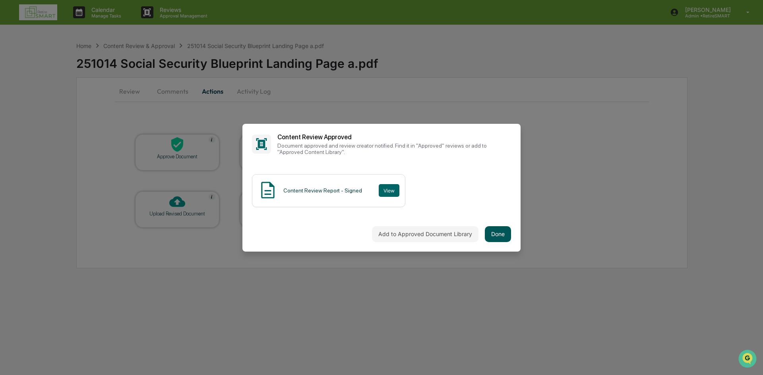
click at [503, 237] on button "Done" at bounding box center [498, 234] width 26 height 16
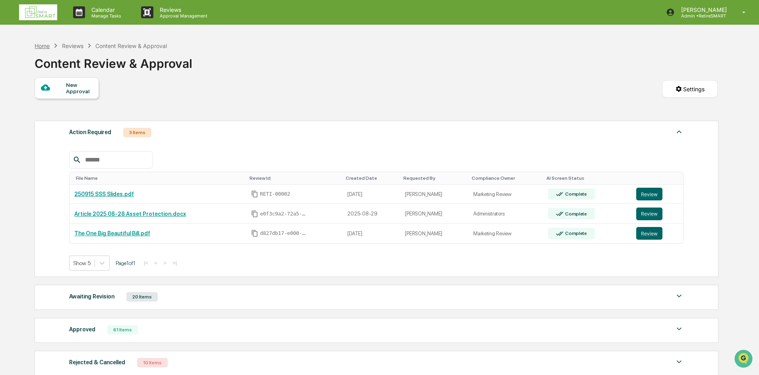
click at [37, 43] on div "Home" at bounding box center [42, 46] width 15 height 7
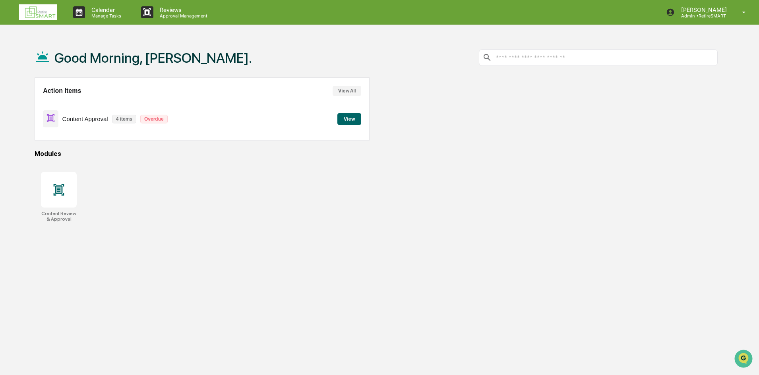
click at [346, 120] on button "View" at bounding box center [349, 119] width 24 height 12
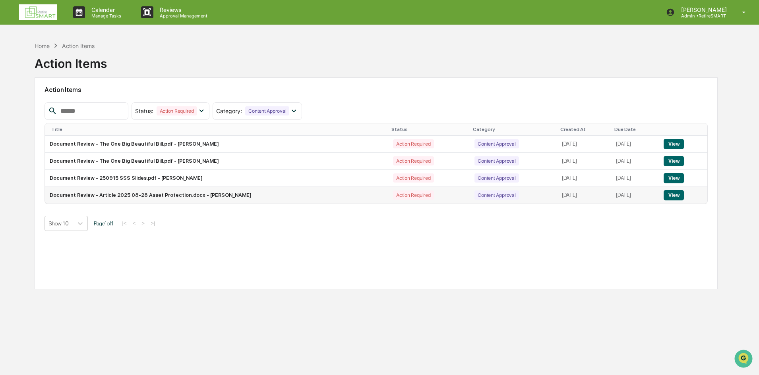
click at [684, 198] on button "View" at bounding box center [674, 195] width 20 height 10
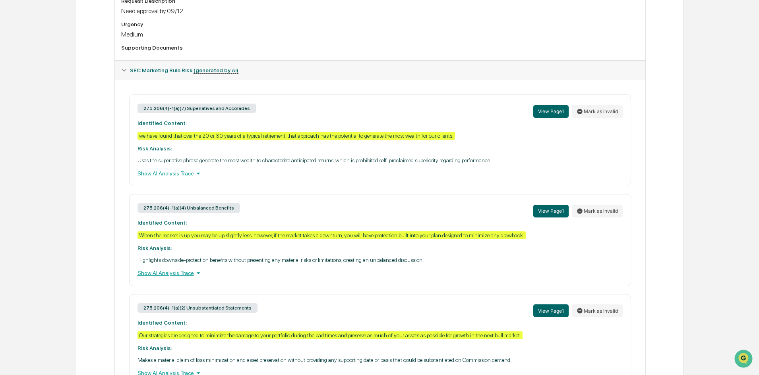
scroll to position [328, 0]
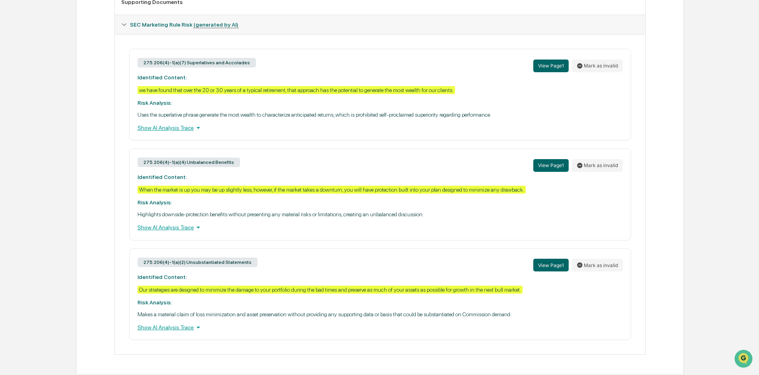
click at [169, 126] on div "Show AI Analysis Trace" at bounding box center [379, 128] width 485 height 9
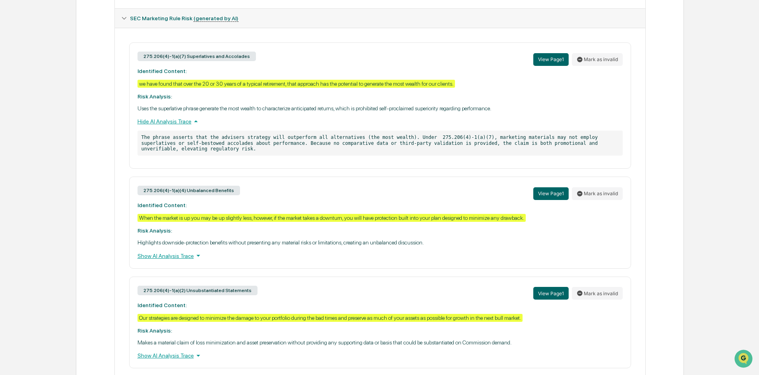
click at [179, 259] on div "Show AI Analysis Trace" at bounding box center [379, 256] width 485 height 9
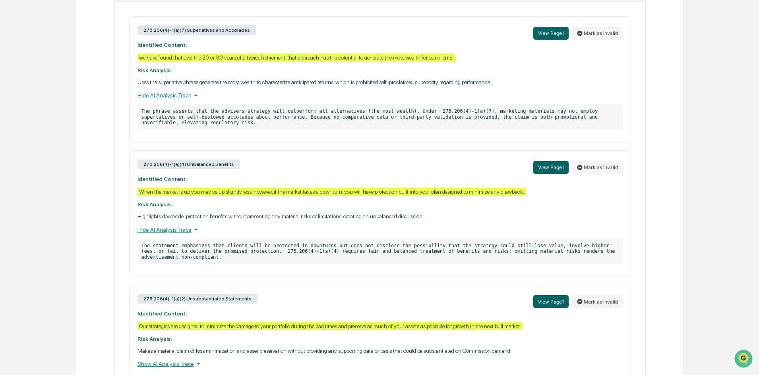
scroll to position [385, 0]
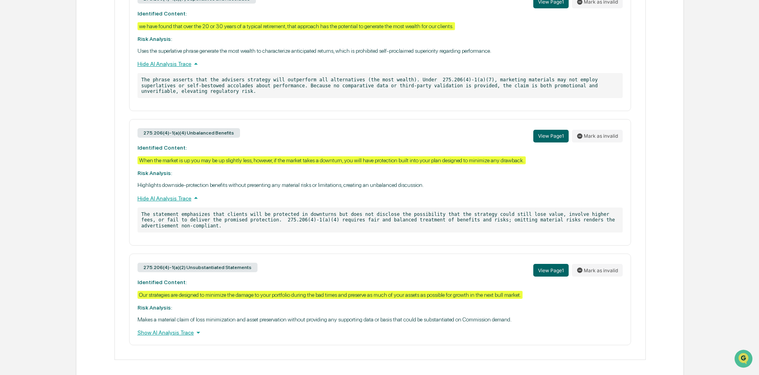
click at [187, 329] on div "Show AI Analysis Trace" at bounding box center [379, 333] width 485 height 9
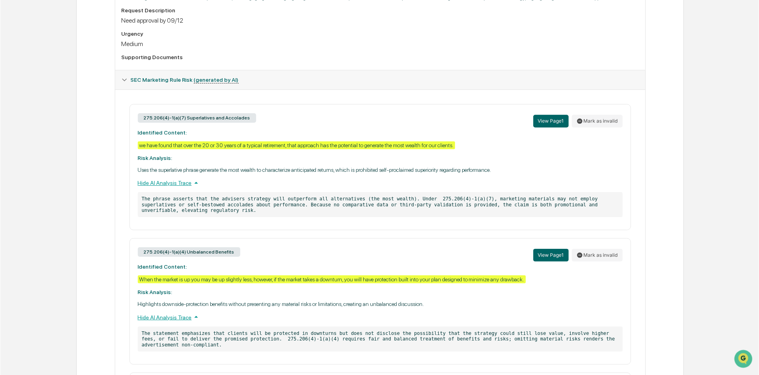
scroll to position [266, 0]
